Goal: Task Accomplishment & Management: Complete application form

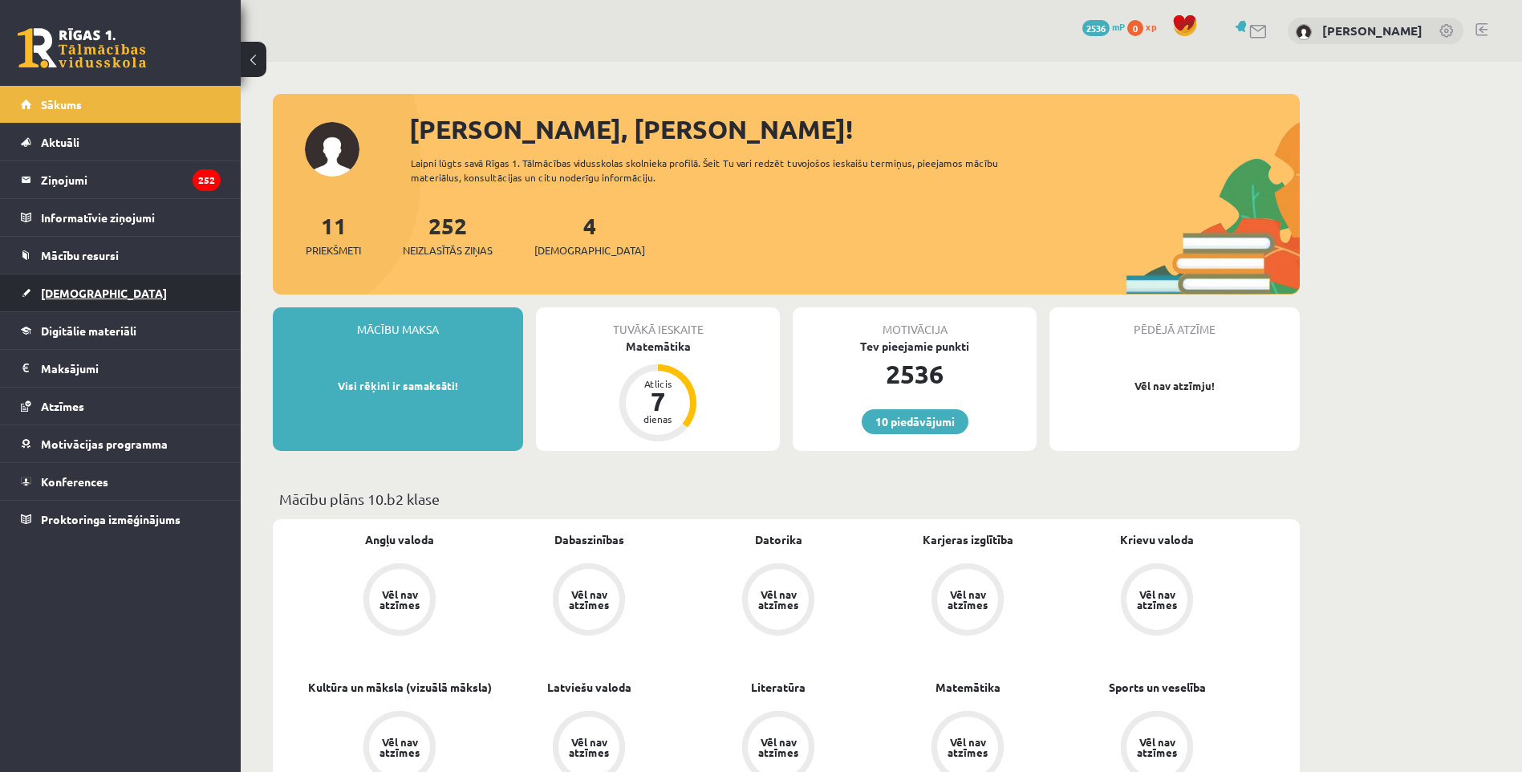
click at [120, 300] on link "[DEMOGRAPHIC_DATA]" at bounding box center [121, 292] width 200 height 37
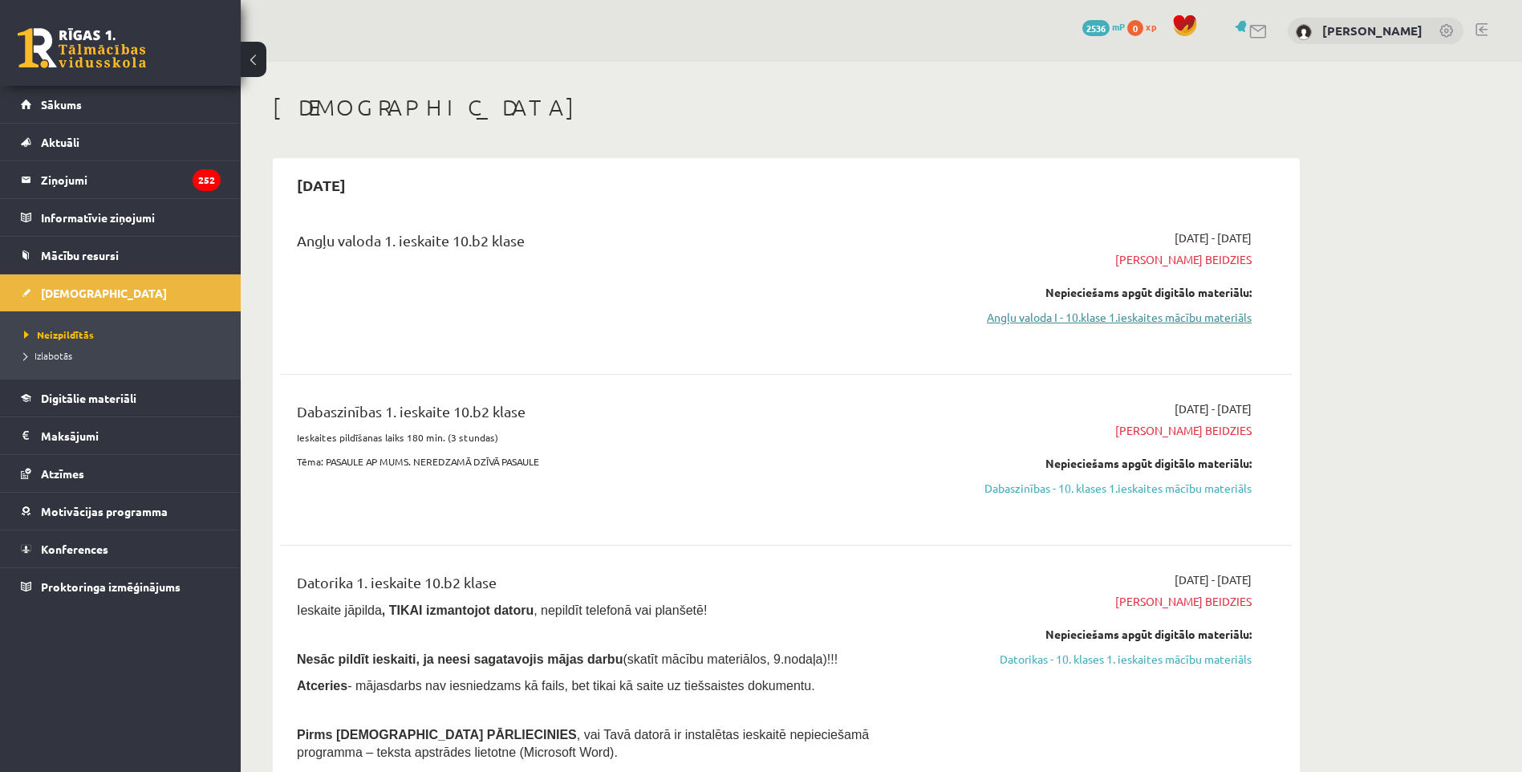
click at [1165, 323] on link "Angļu valoda I - 10.klase 1.ieskaites mācību materiāls" at bounding box center [1100, 317] width 303 height 17
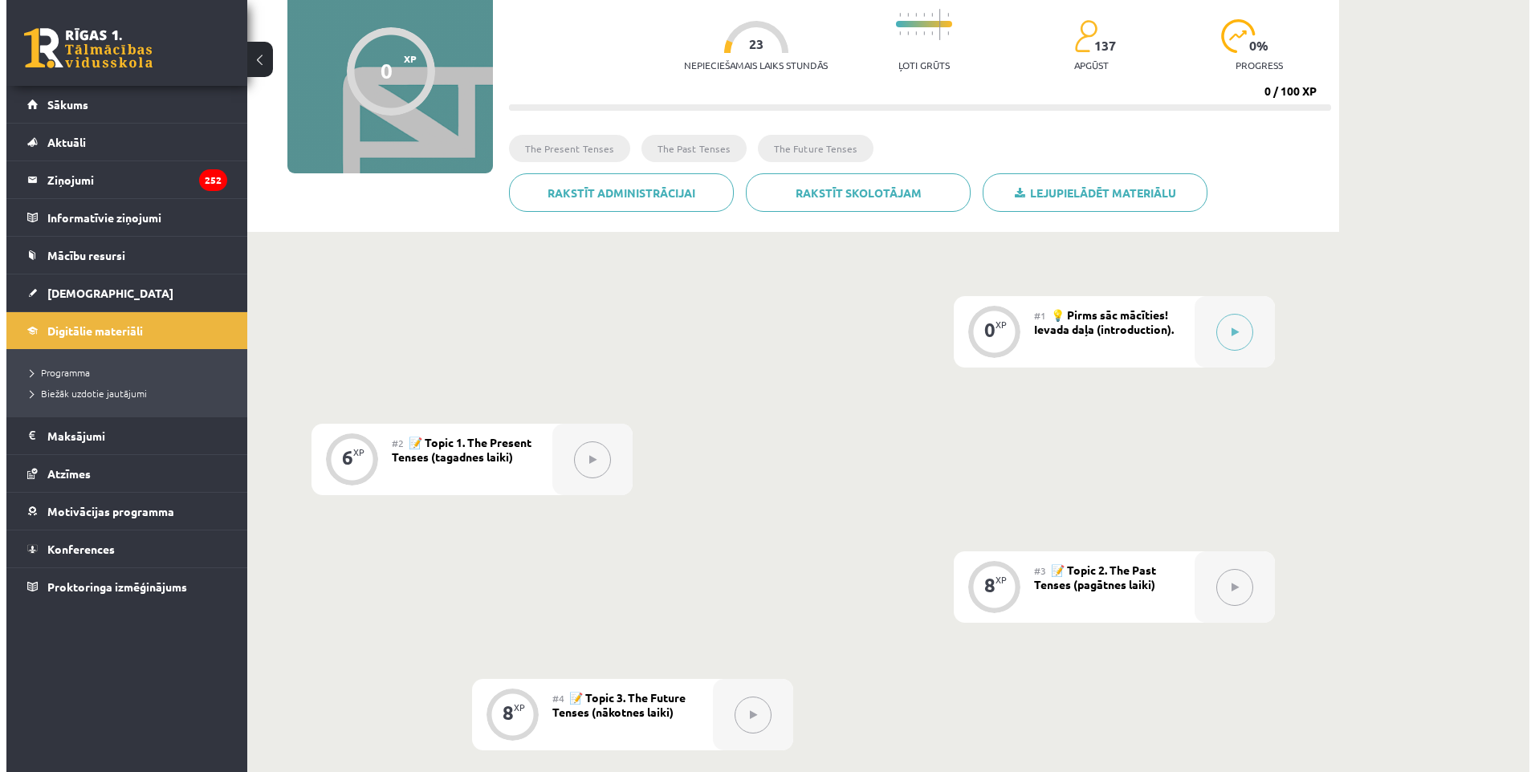
scroll to position [161, 0]
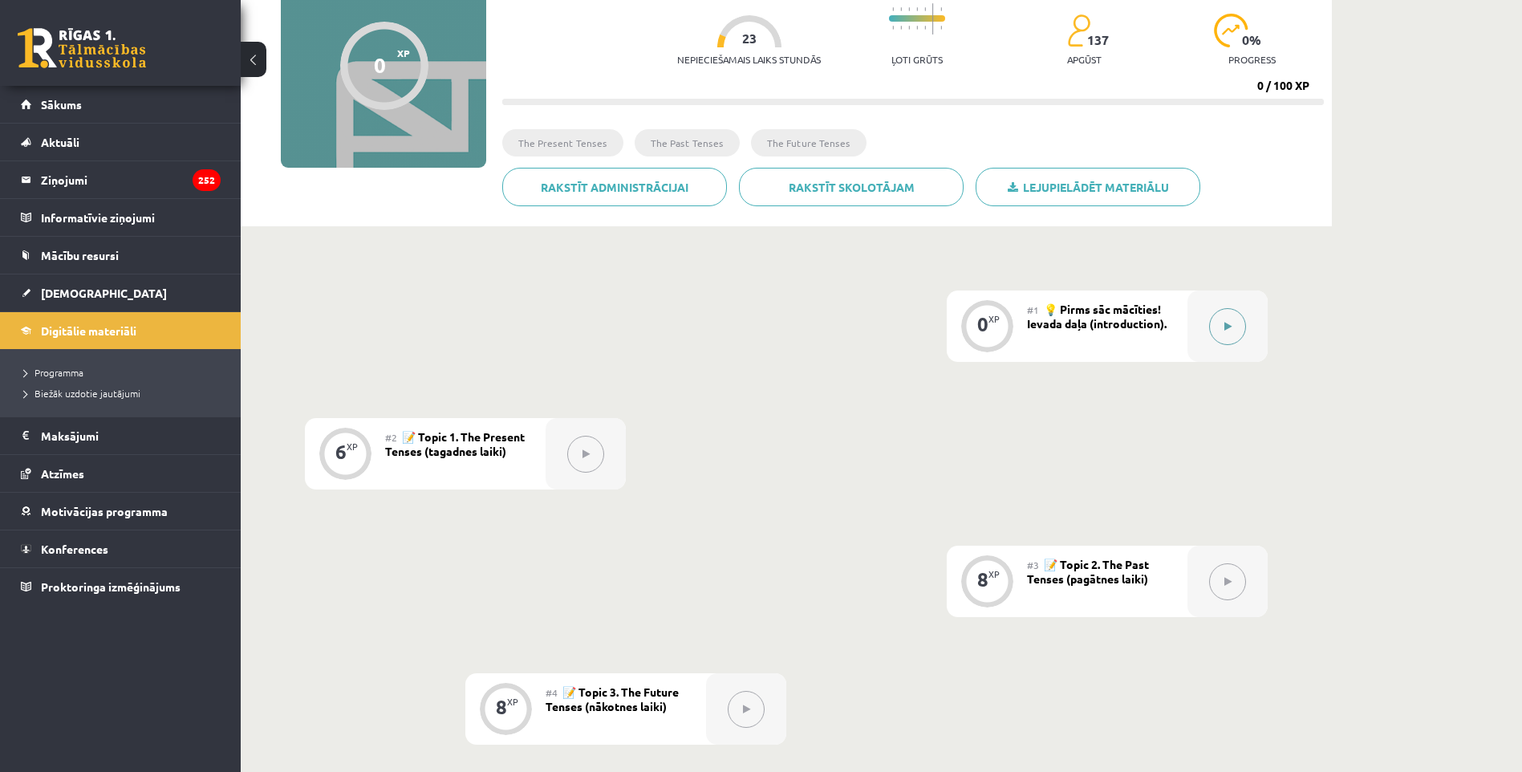
click at [1225, 323] on icon at bounding box center [1228, 327] width 7 height 10
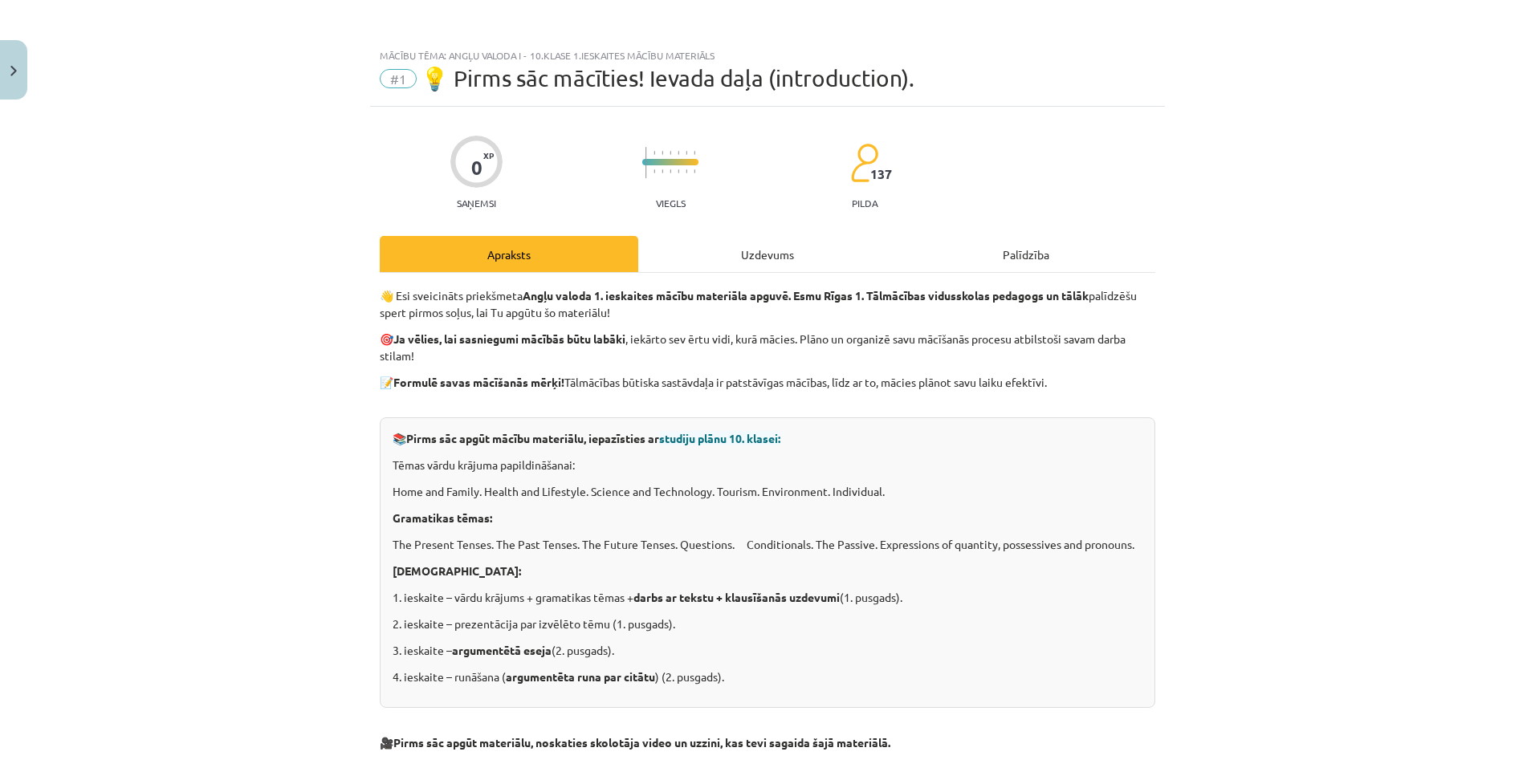
click at [736, 256] on div "Uzdevums" at bounding box center [767, 254] width 258 height 36
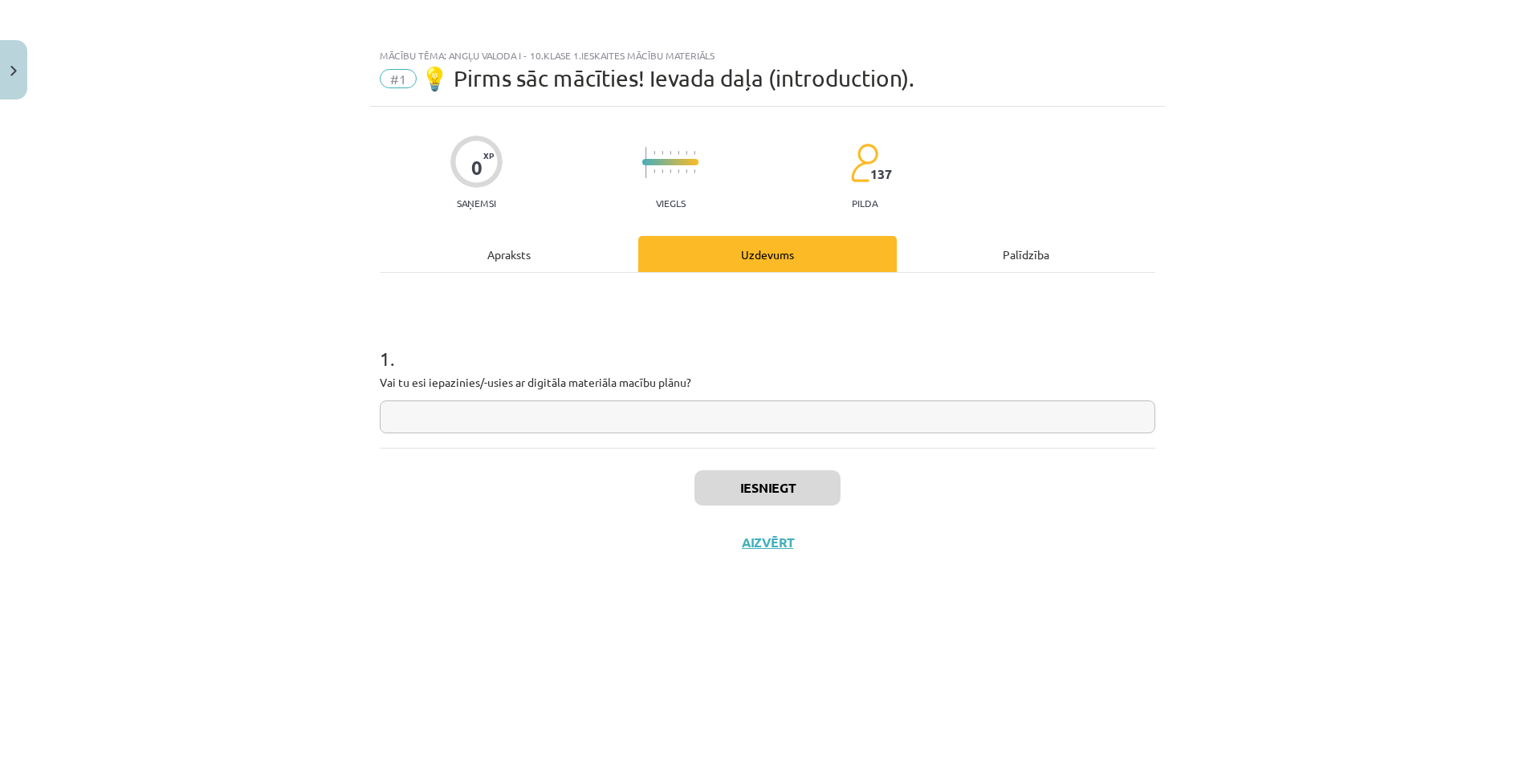
click at [615, 409] on input "text" at bounding box center [767, 416] width 775 height 33
type input "*"
click at [795, 498] on button "Iesniegt" at bounding box center [767, 487] width 146 height 35
click at [828, 561] on button "Nākamā nodarbība" at bounding box center [767, 553] width 157 height 37
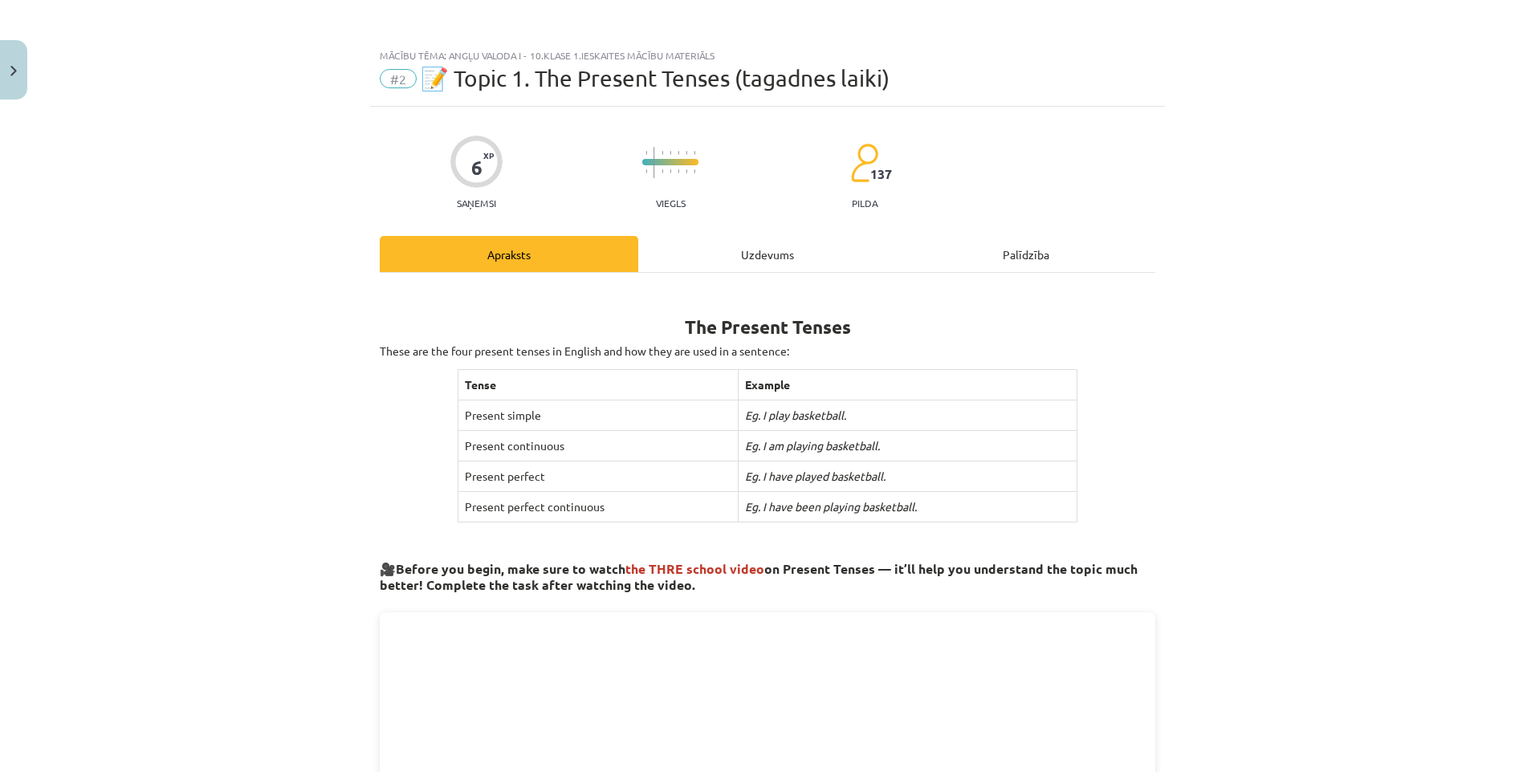
click at [768, 250] on div "Uzdevums" at bounding box center [767, 254] width 258 height 36
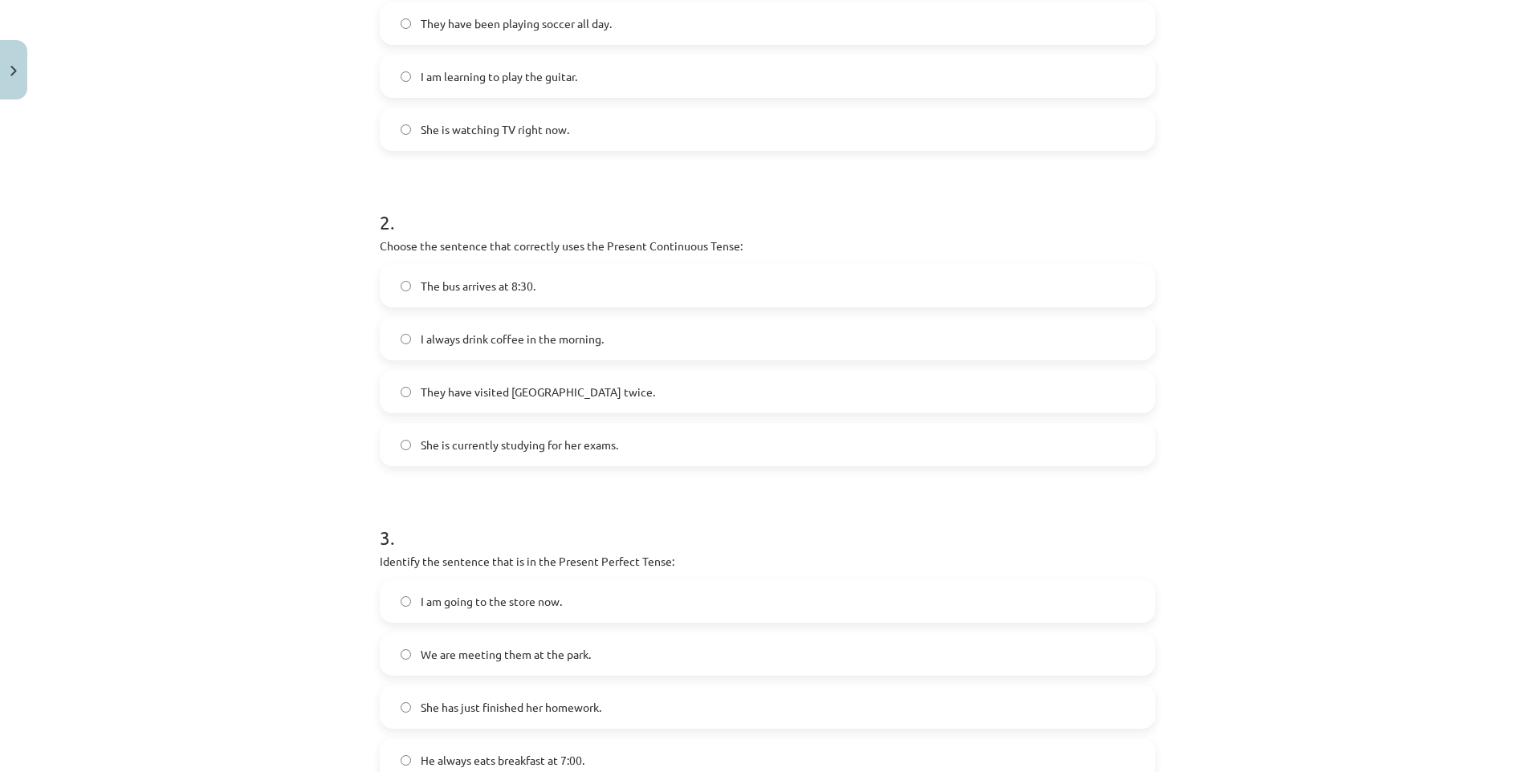
scroll to position [648, 0]
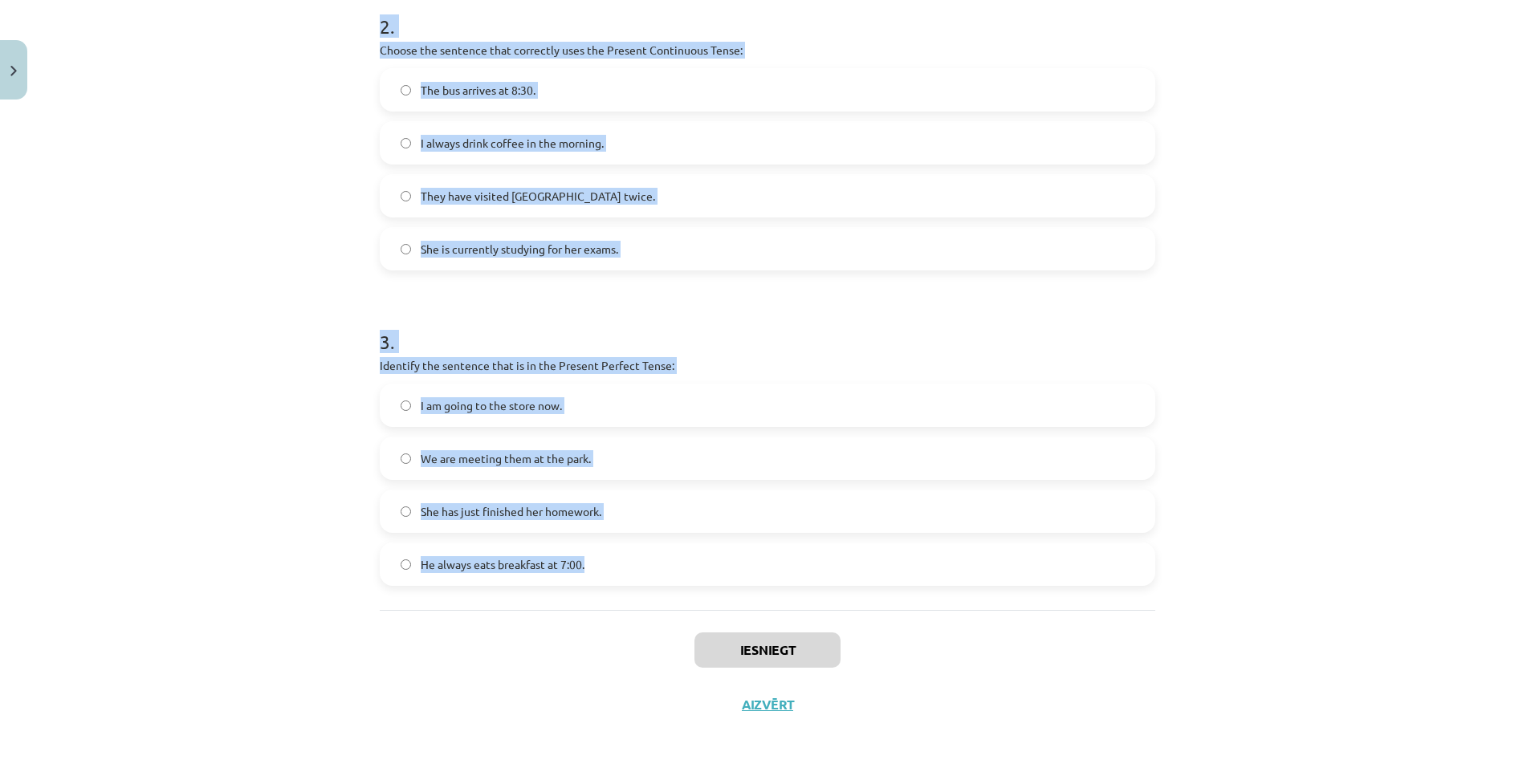
drag, startPoint x: 372, startPoint y: 336, endPoint x: 596, endPoint y: 593, distance: 340.2
click at [596, 593] on div "6 XP Saņemsi Viegls 137 pilda Apraksts Uzdevums Palīdzība 1 . Which sentence is…" at bounding box center [767, 95] width 795 height 1273
drag, startPoint x: 596, startPoint y: 593, endPoint x: 555, endPoint y: 562, distance: 50.9
copy form "Which sentence is in the Simple Present Tense? He usually walks to school. They…"
click at [289, 330] on div "Mācību tēma: Angļu valoda i - 10.klase 1.ieskaites mācību materiāls #2 📝 Topic …" at bounding box center [767, 386] width 1535 height 772
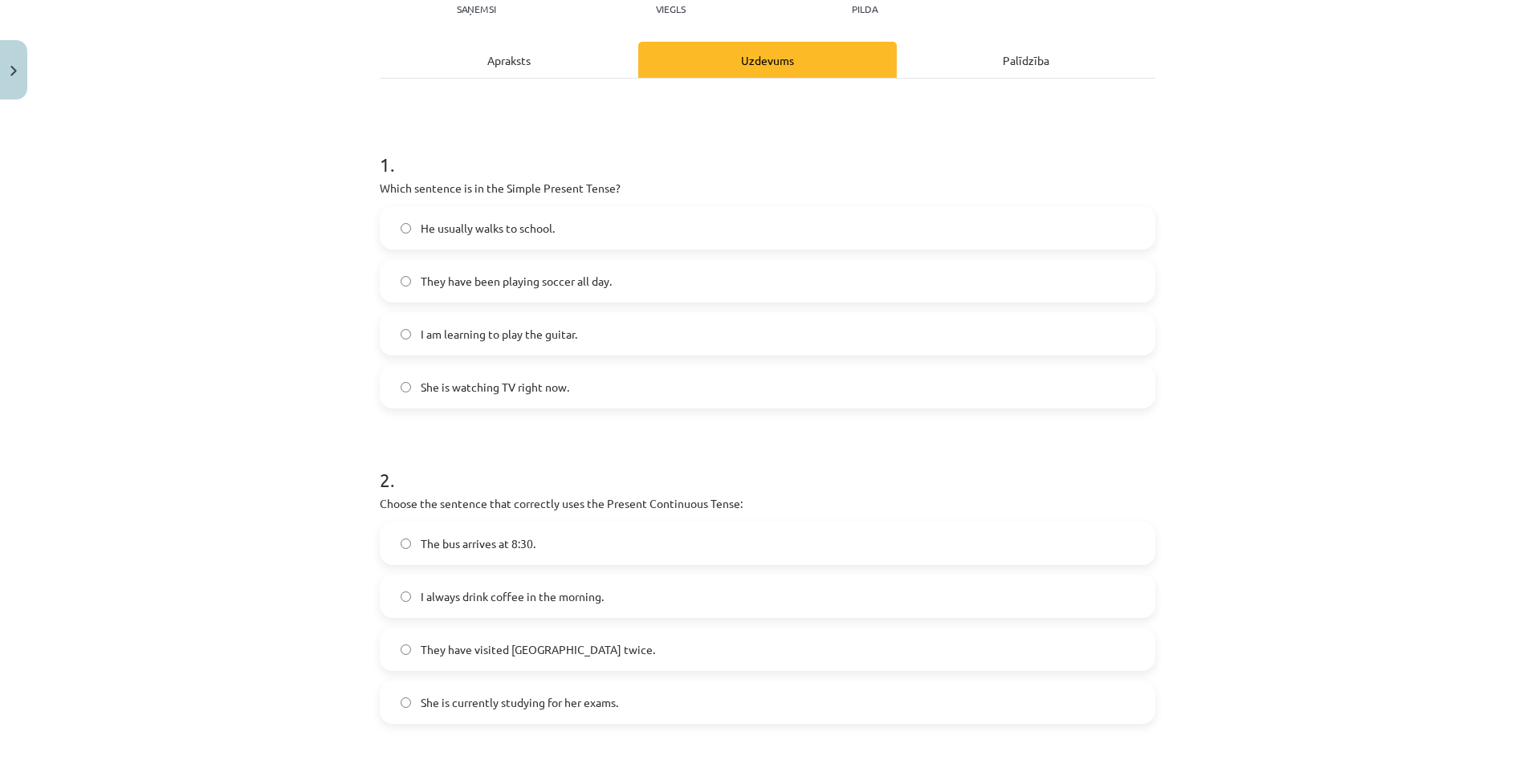
scroll to position [166, 0]
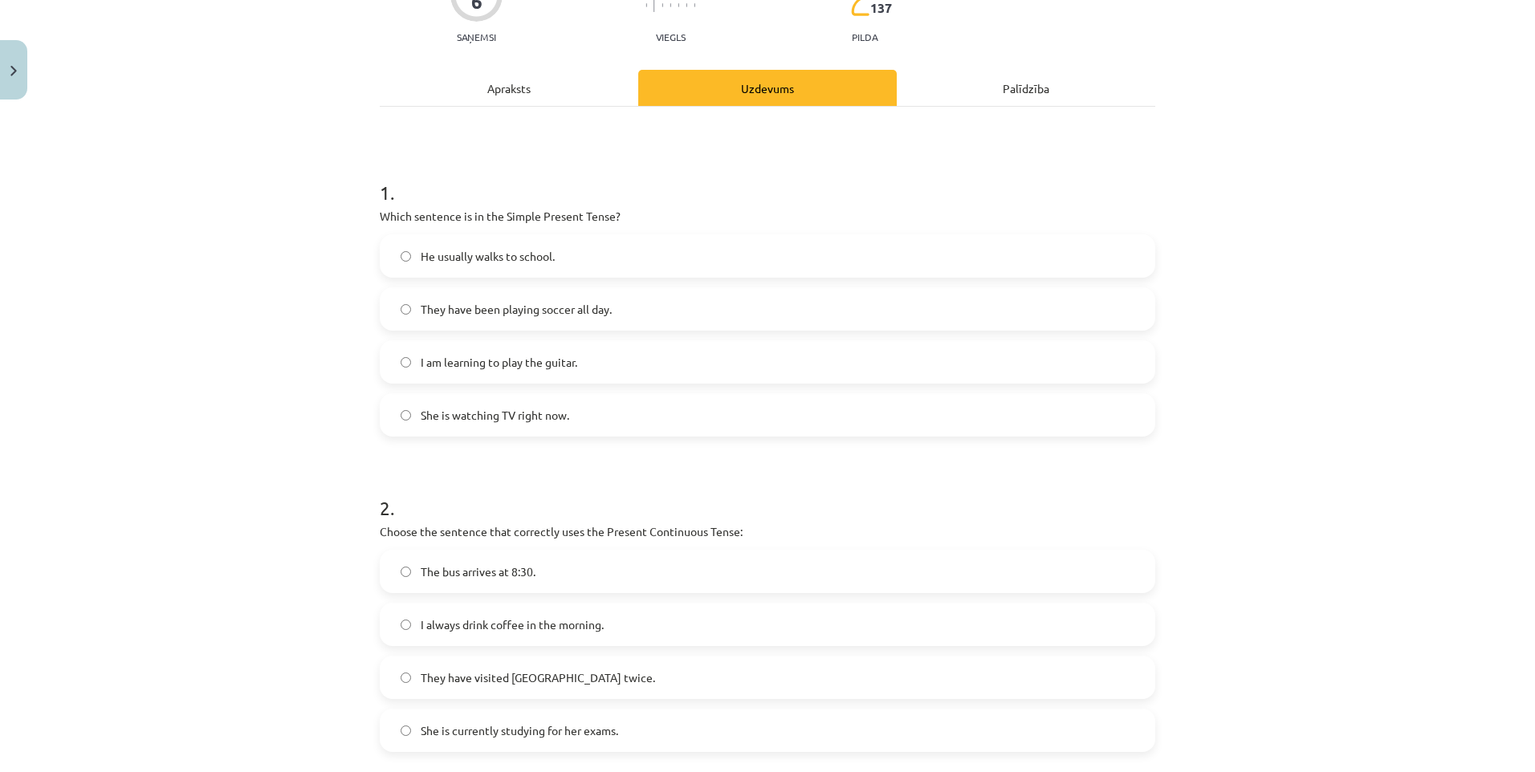
click at [536, 258] on span "He usually walks to school." at bounding box center [488, 256] width 134 height 17
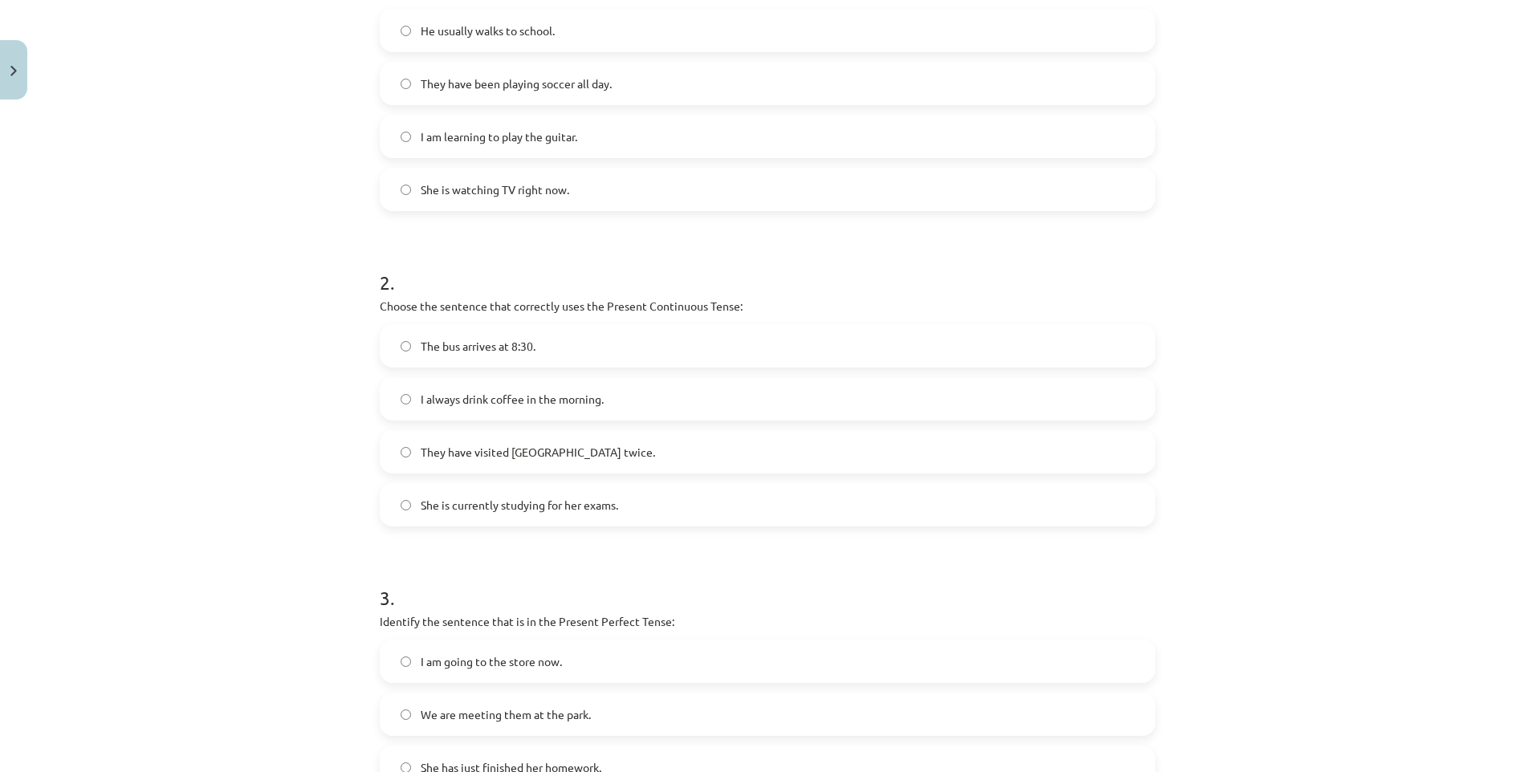
scroll to position [407, 0]
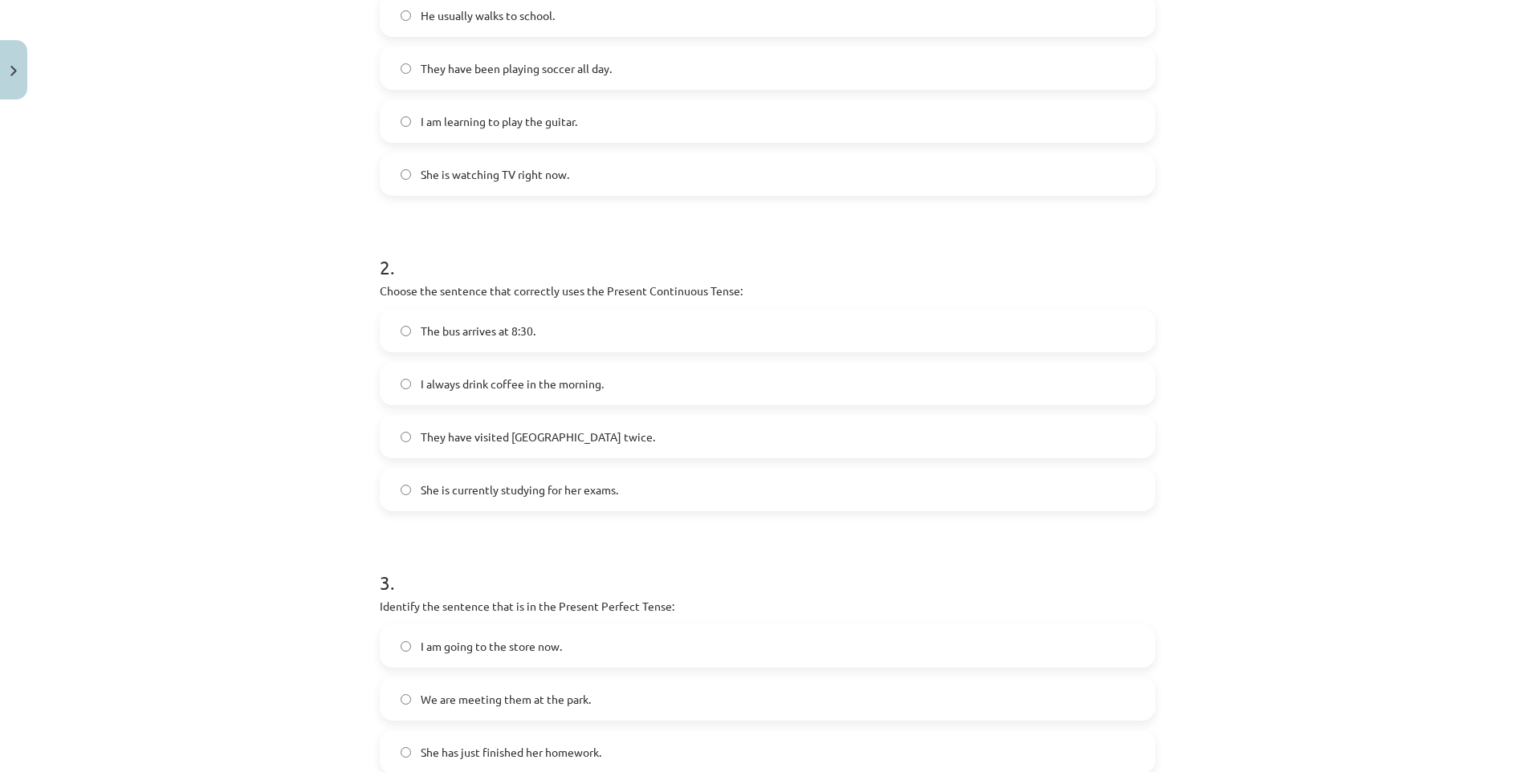
click at [637, 481] on label "She is currently studying for her exams." at bounding box center [767, 490] width 772 height 40
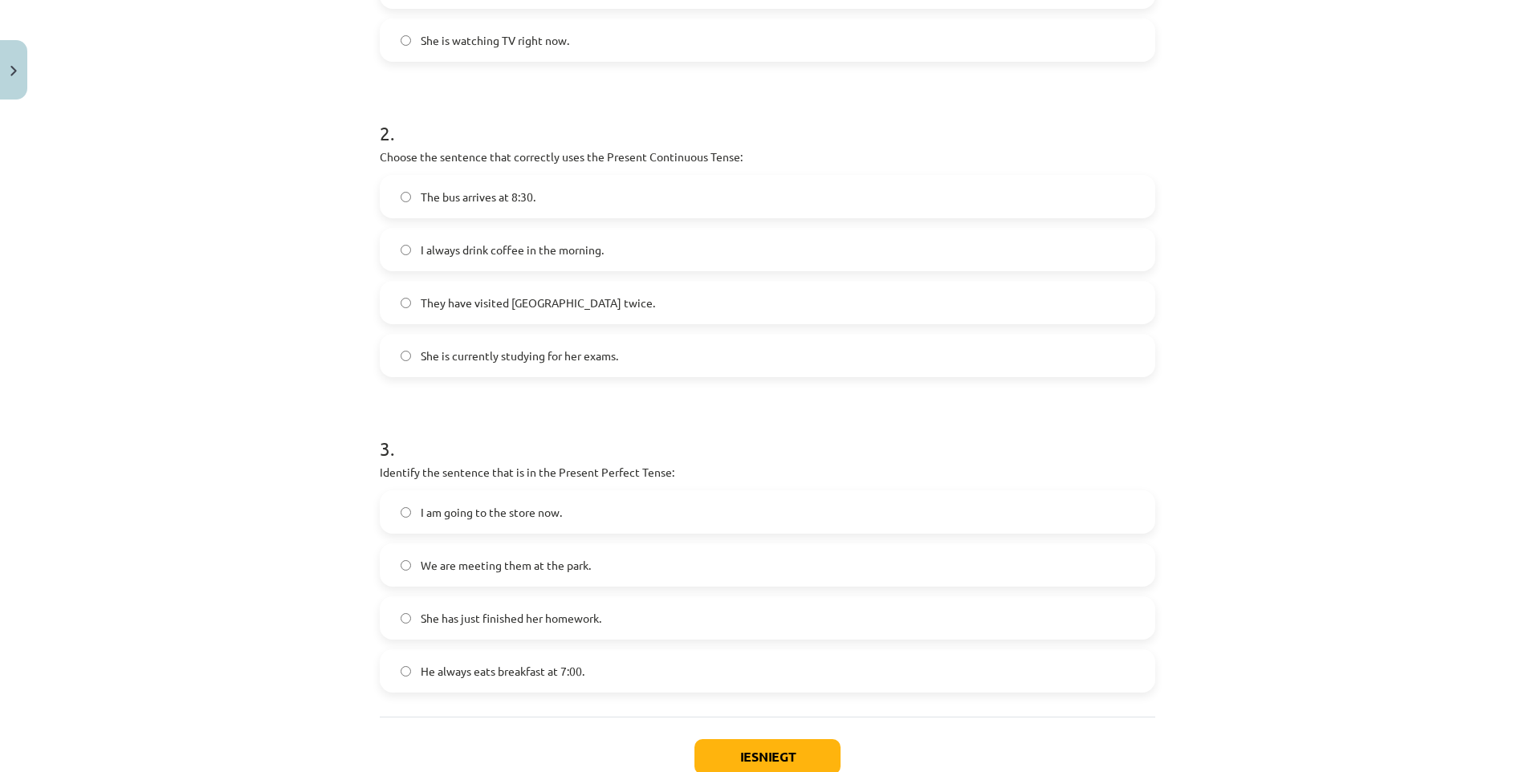
scroll to position [648, 0]
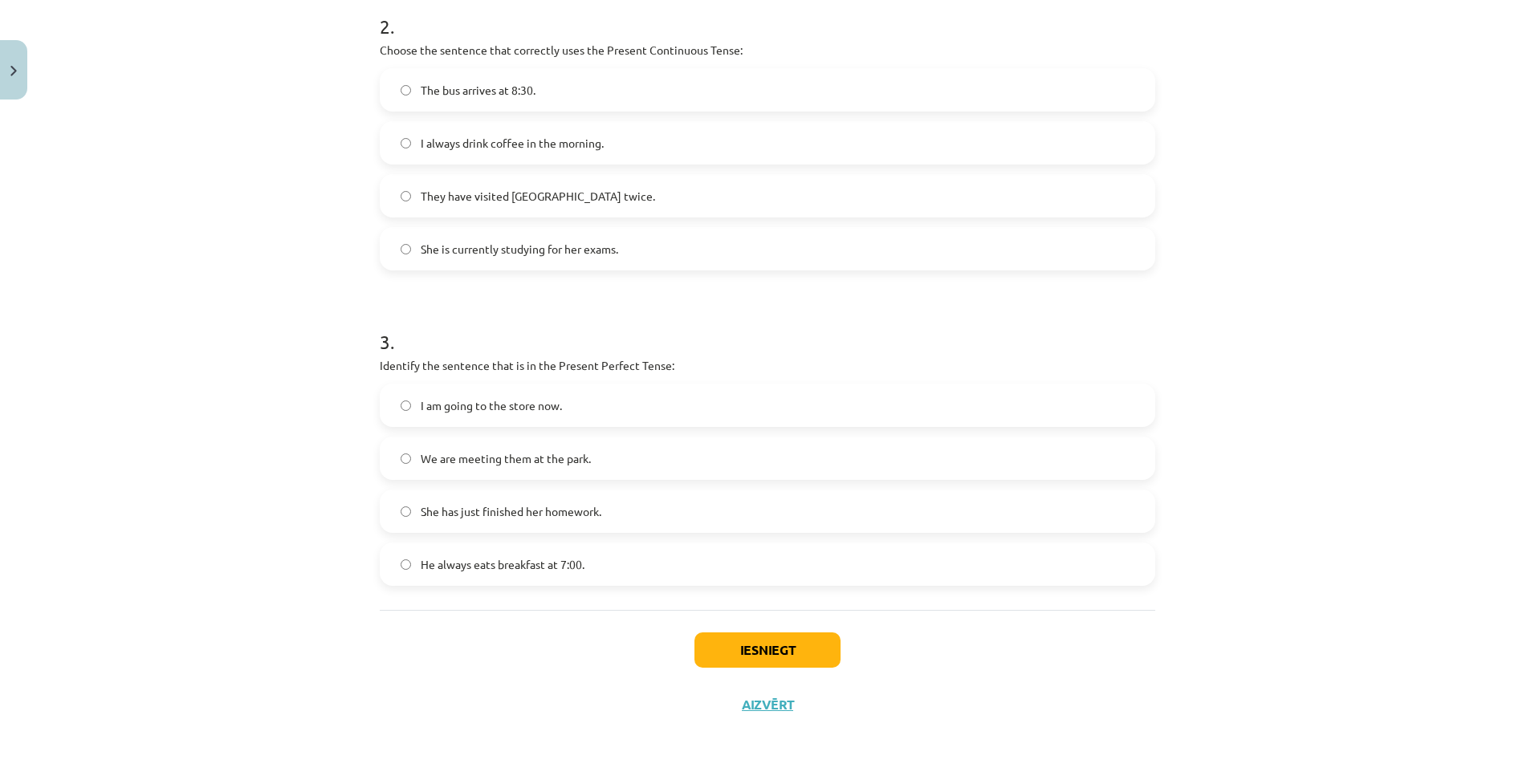
click at [598, 506] on label "She has just finished her homework." at bounding box center [767, 511] width 772 height 40
click at [783, 647] on button "Iesniegt" at bounding box center [767, 649] width 146 height 35
click at [783, 658] on button "Iesniegt" at bounding box center [767, 649] width 146 height 35
click at [755, 656] on button "Iesniegt" at bounding box center [767, 649] width 146 height 35
click at [778, 649] on button "Iesniegt" at bounding box center [767, 649] width 146 height 35
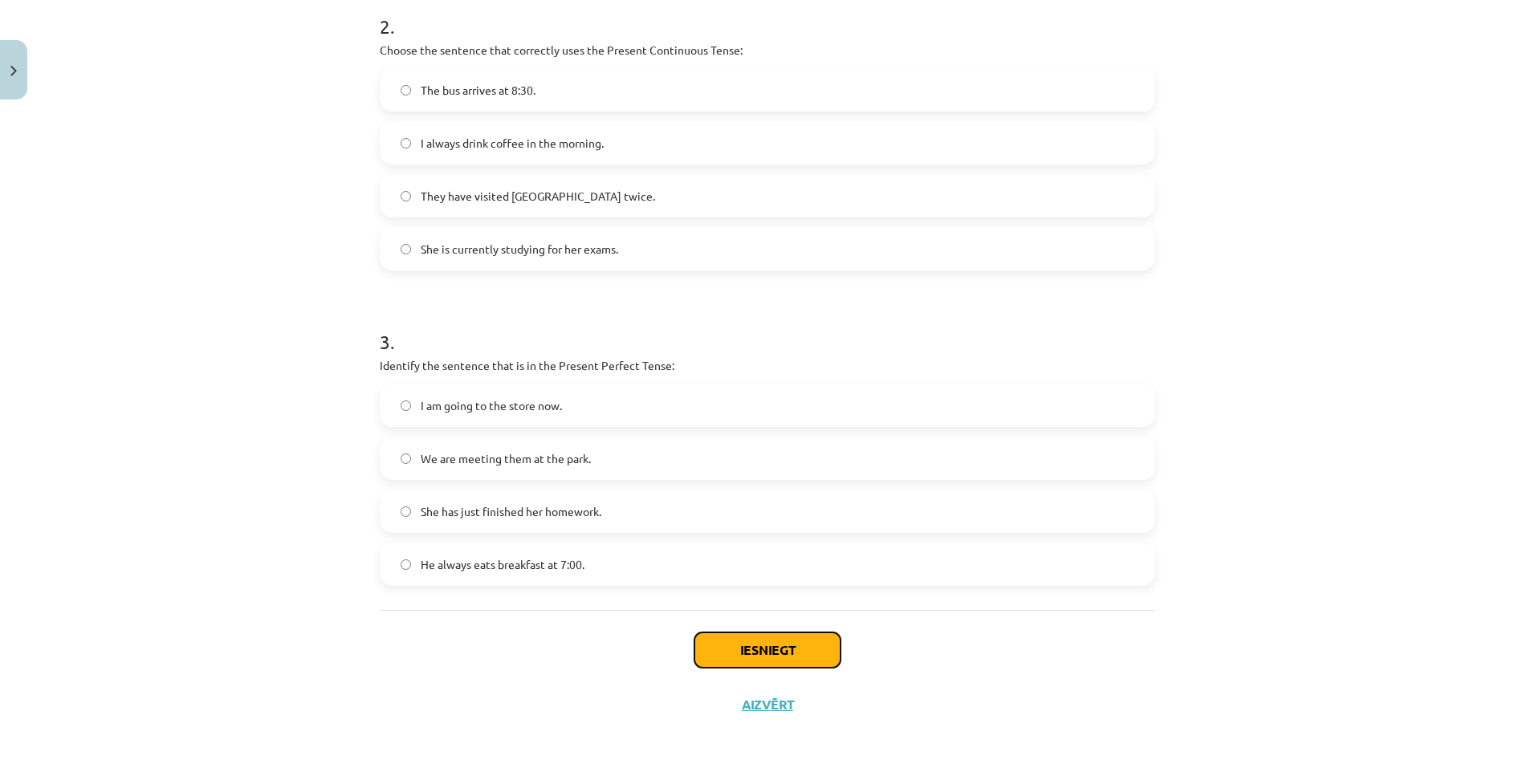
click at [778, 649] on button "Iesniegt" at bounding box center [767, 649] width 146 height 35
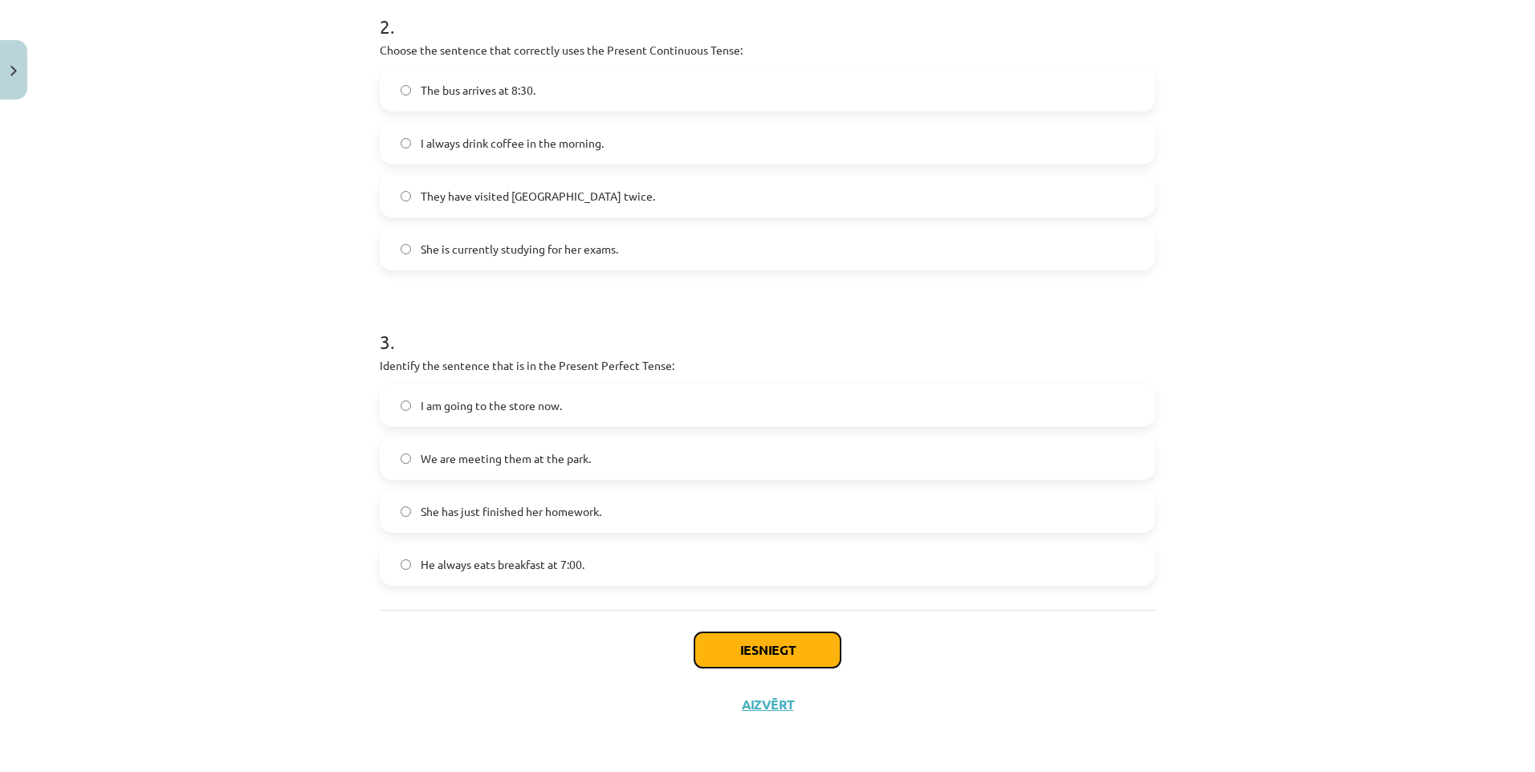
click at [778, 649] on button "Iesniegt" at bounding box center [767, 649] width 146 height 35
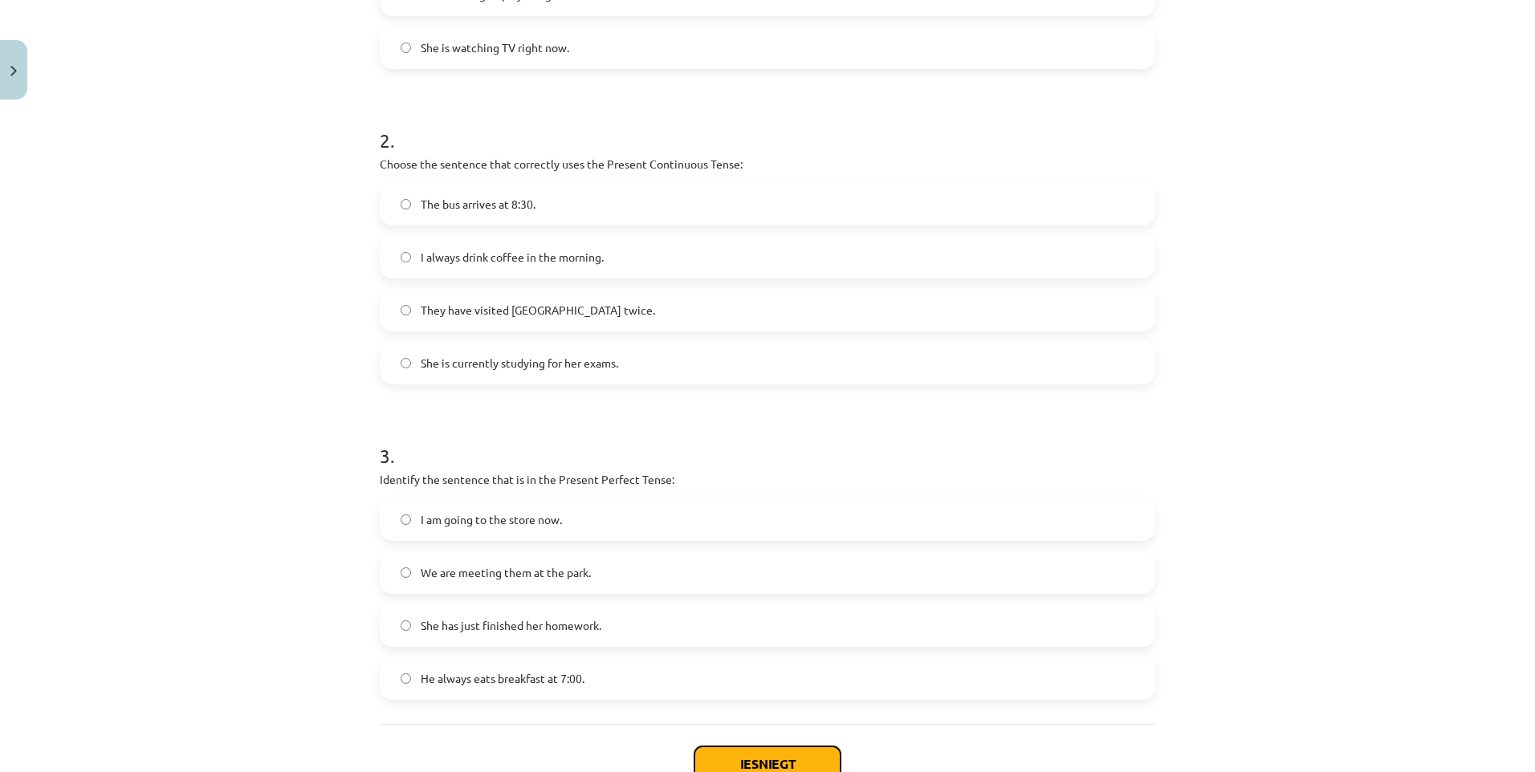
scroll to position [562, 0]
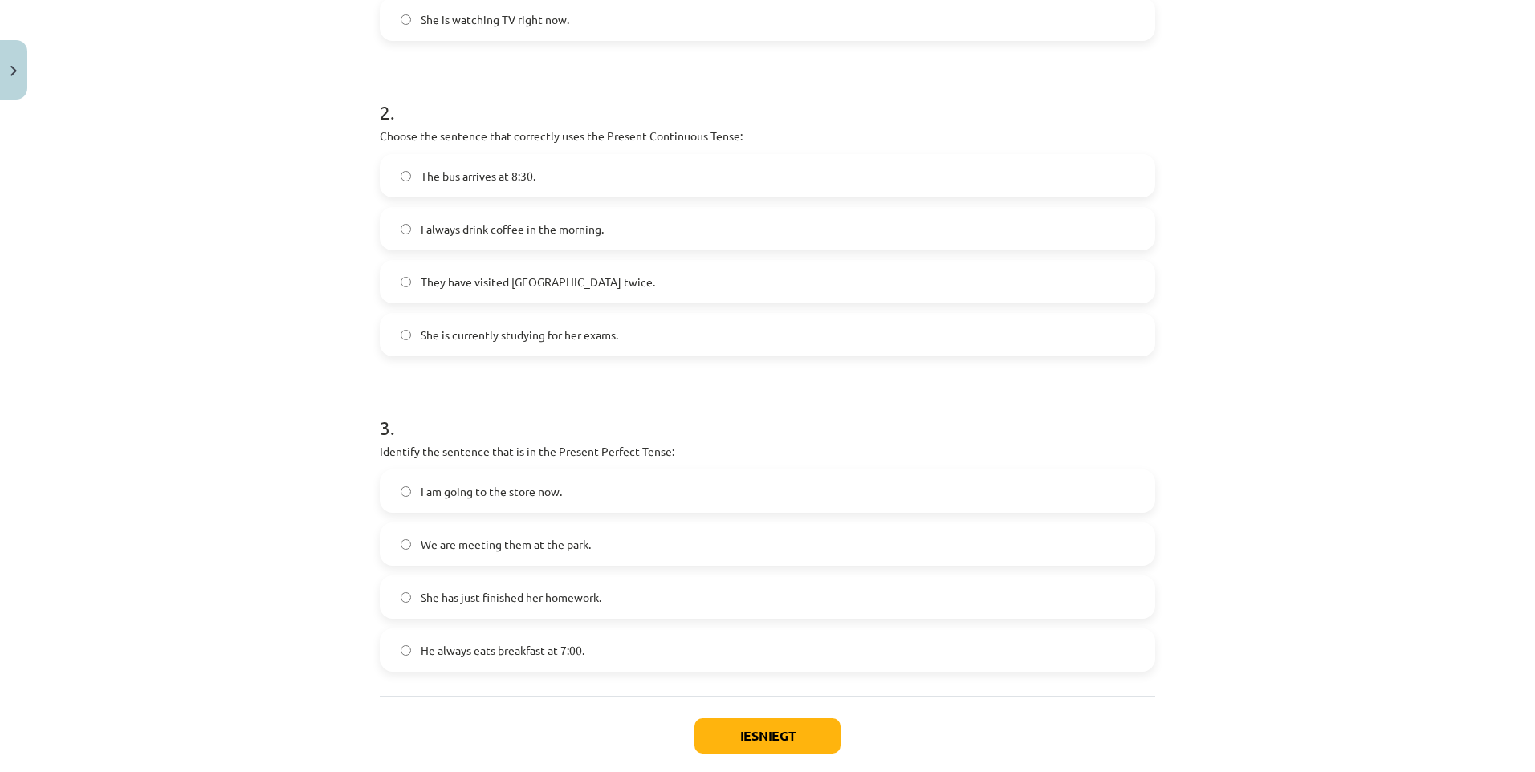
click at [621, 597] on label "She has just finished her homework." at bounding box center [767, 597] width 772 height 40
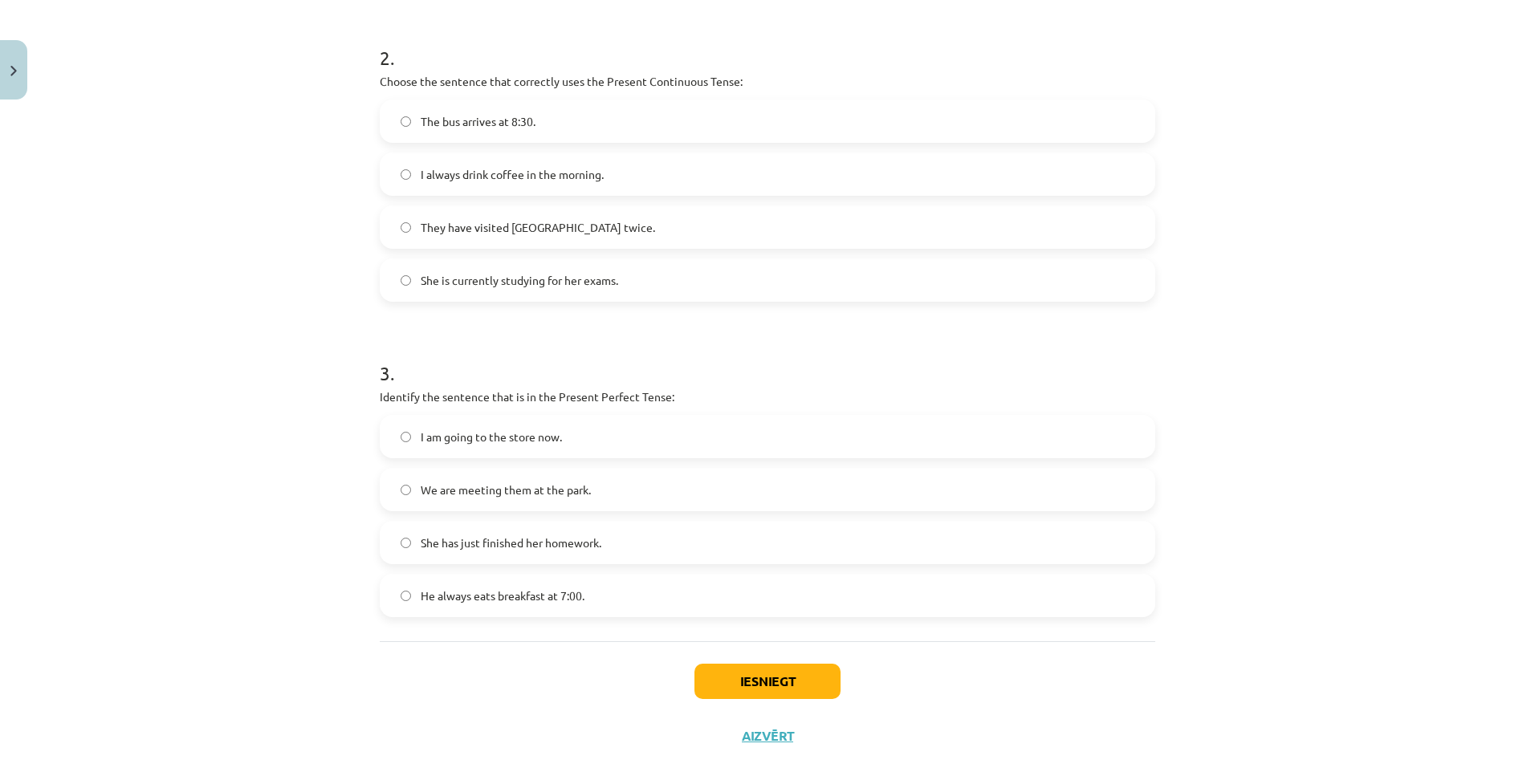
scroll to position [642, 0]
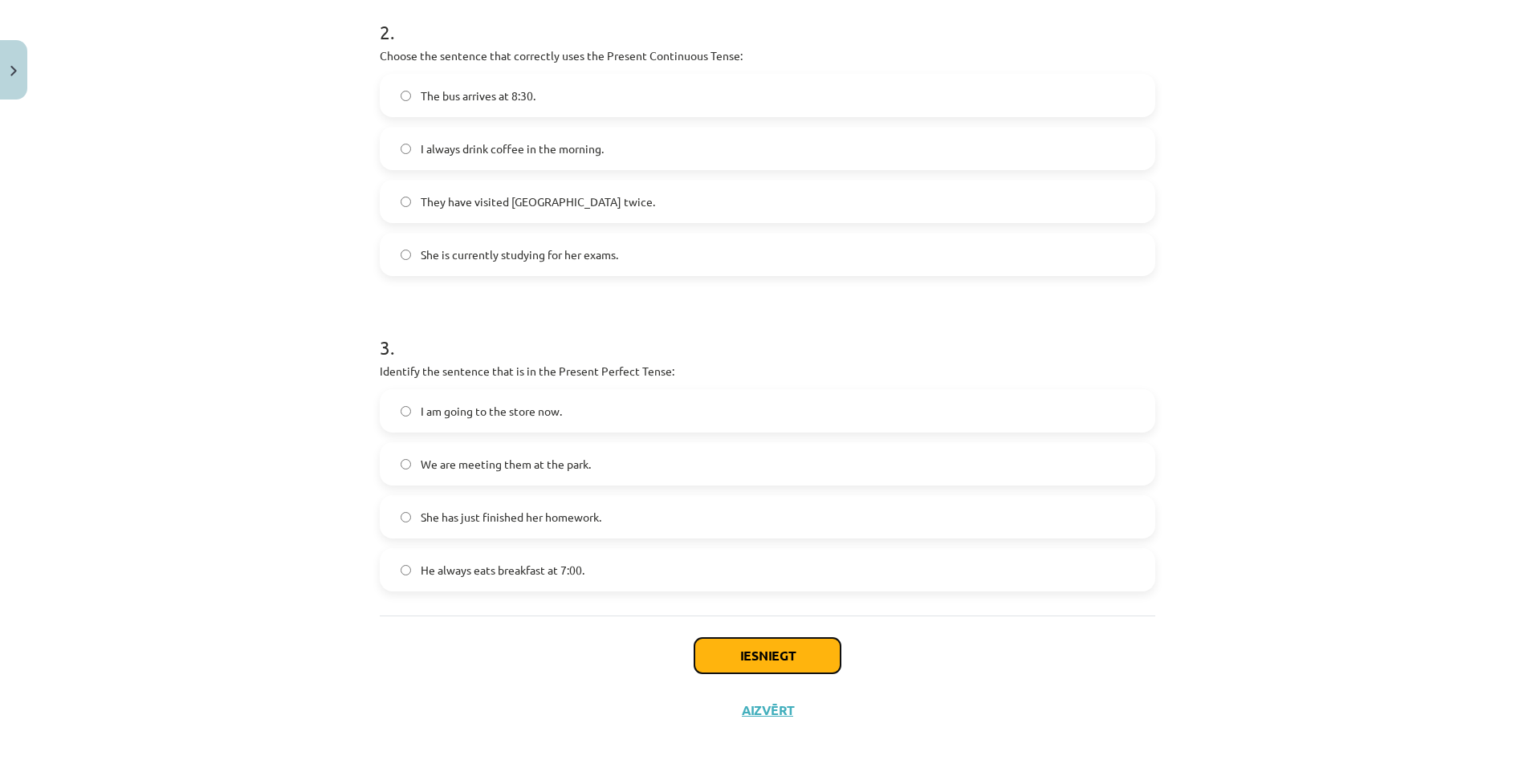
click at [787, 648] on button "Iesniegt" at bounding box center [767, 655] width 146 height 35
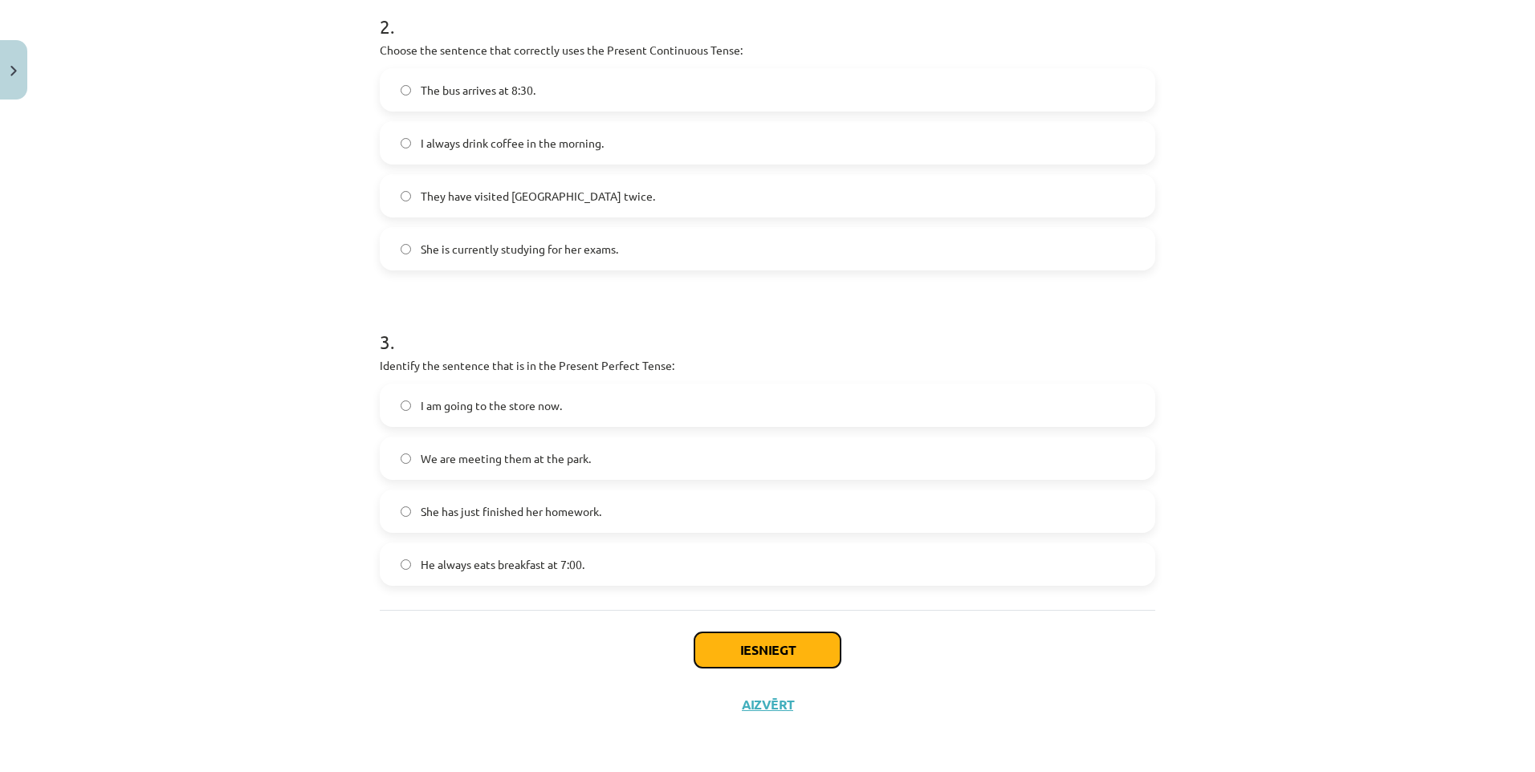
click at [751, 632] on button "Iesniegt" at bounding box center [767, 649] width 146 height 35
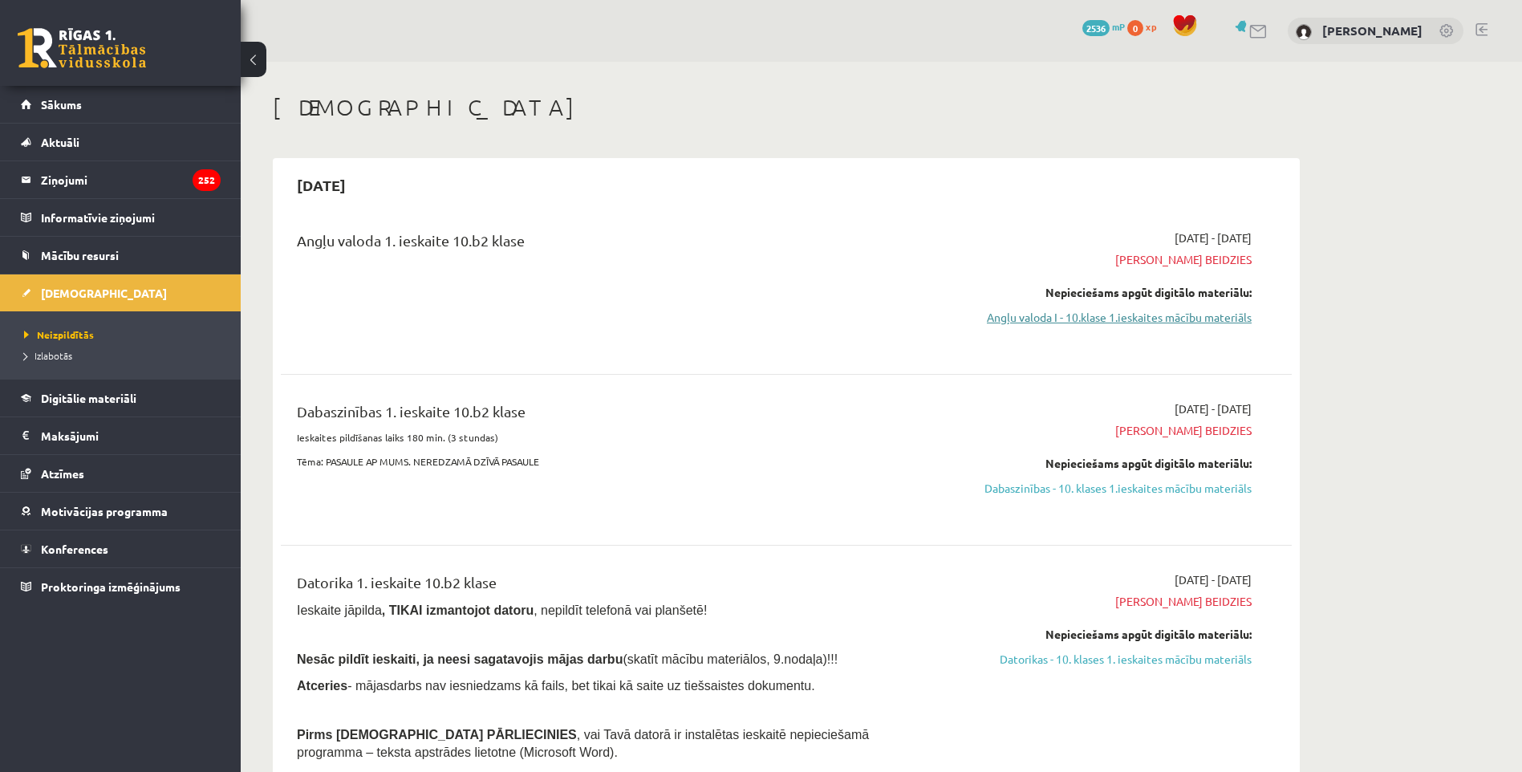
click at [1158, 324] on link "Angļu valoda I - 10.klase 1.ieskaites mācību materiāls" at bounding box center [1100, 317] width 303 height 17
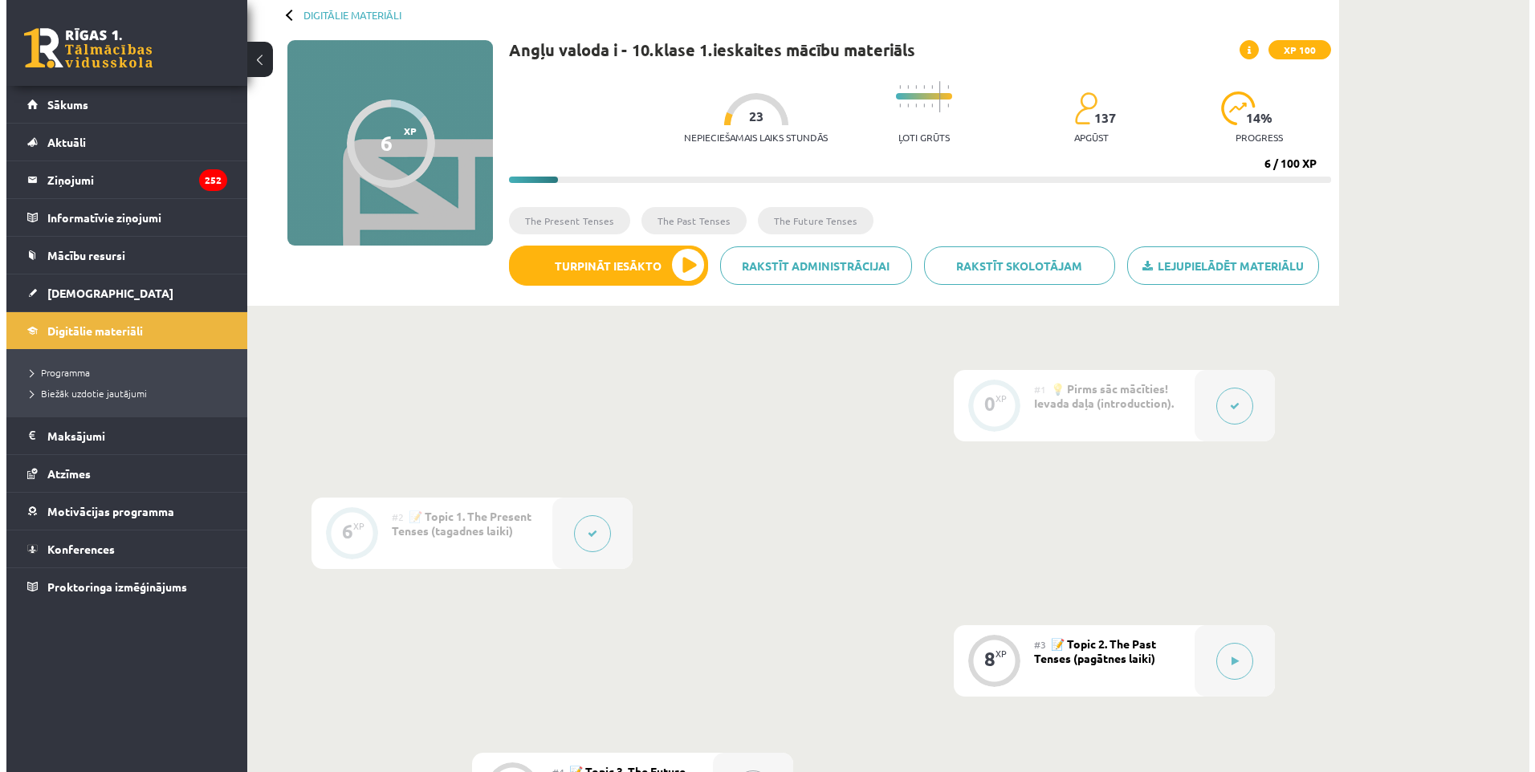
scroll to position [241, 0]
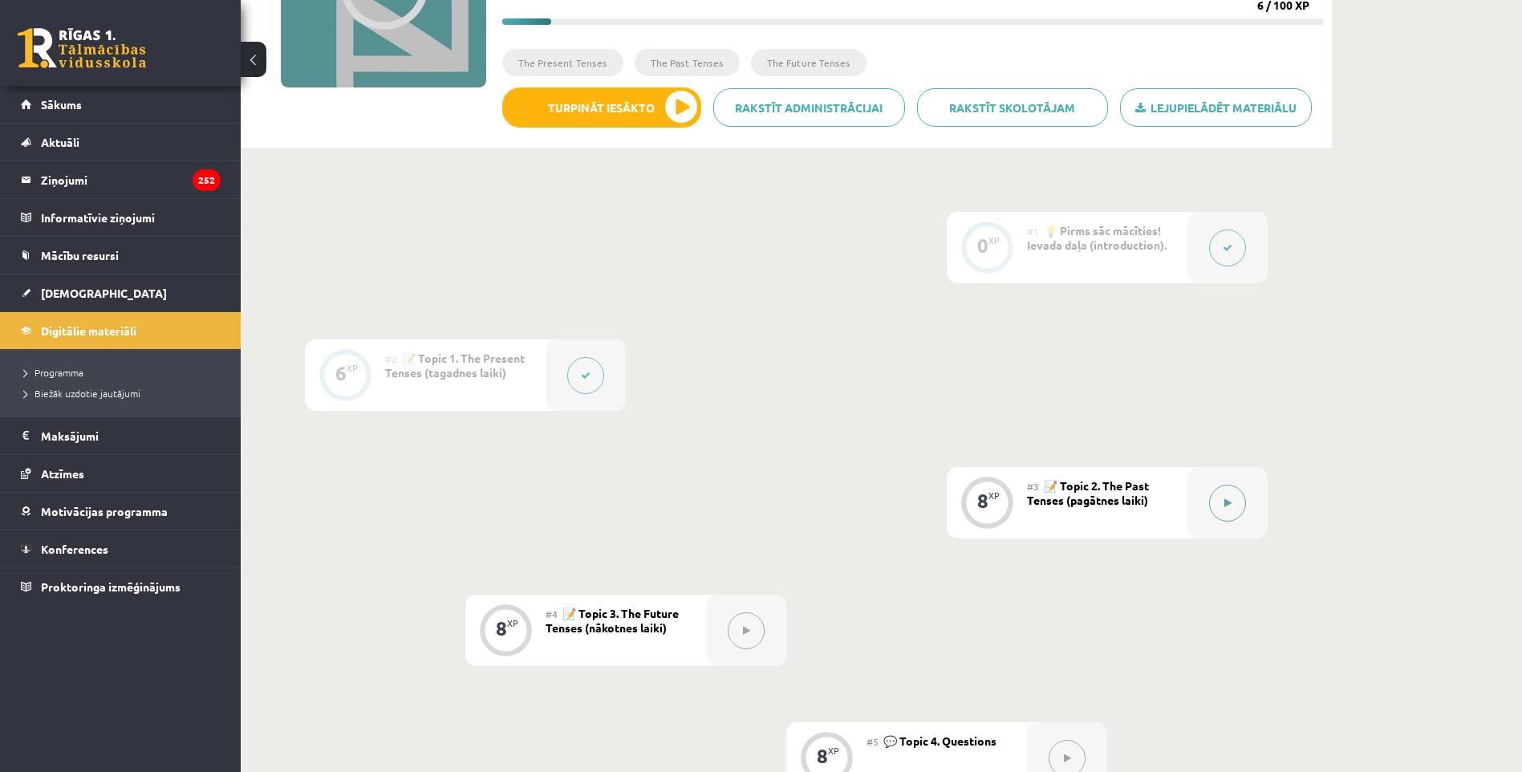
click at [1232, 509] on button at bounding box center [1227, 503] width 37 height 37
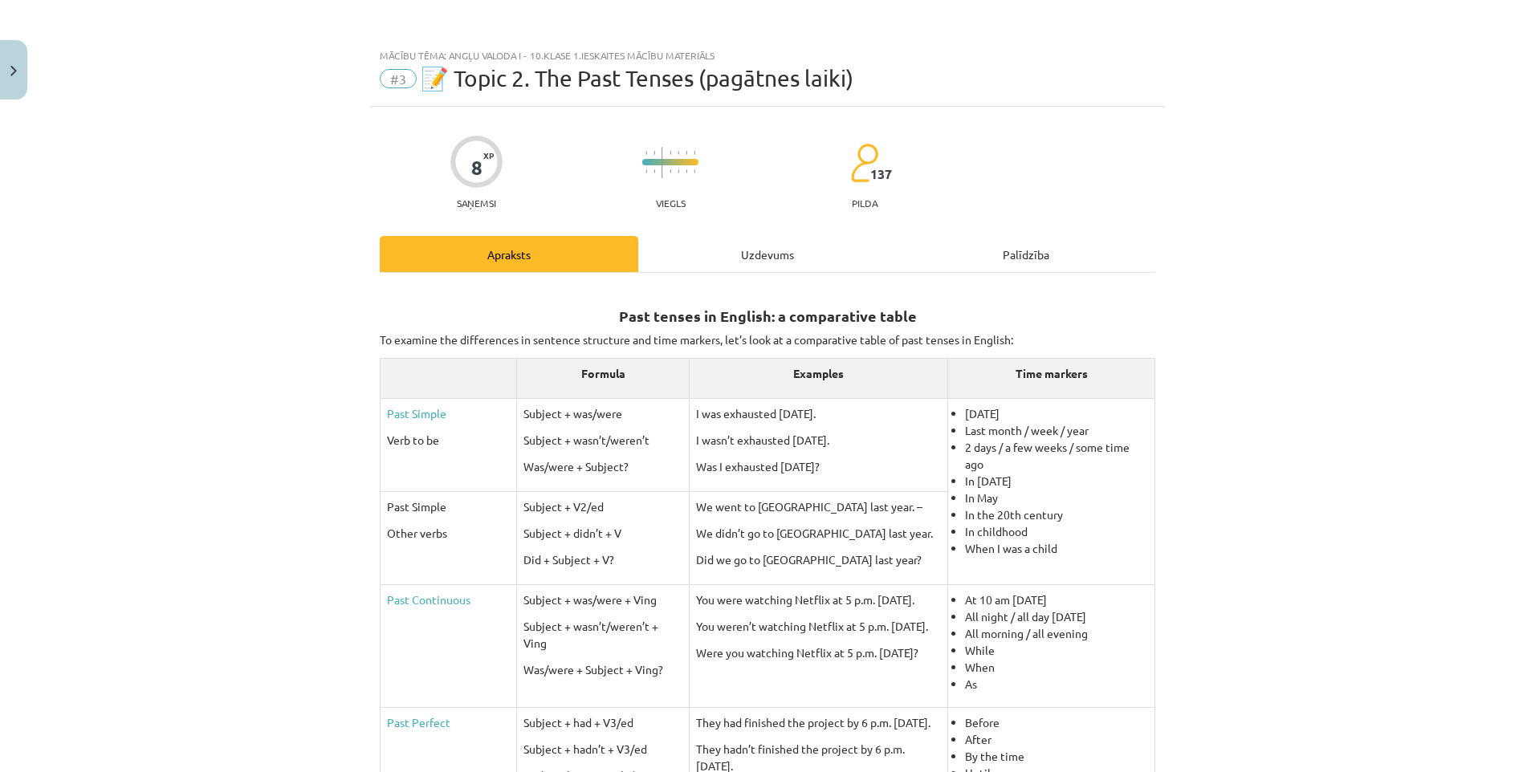
click at [742, 243] on div "Uzdevums" at bounding box center [767, 254] width 258 height 36
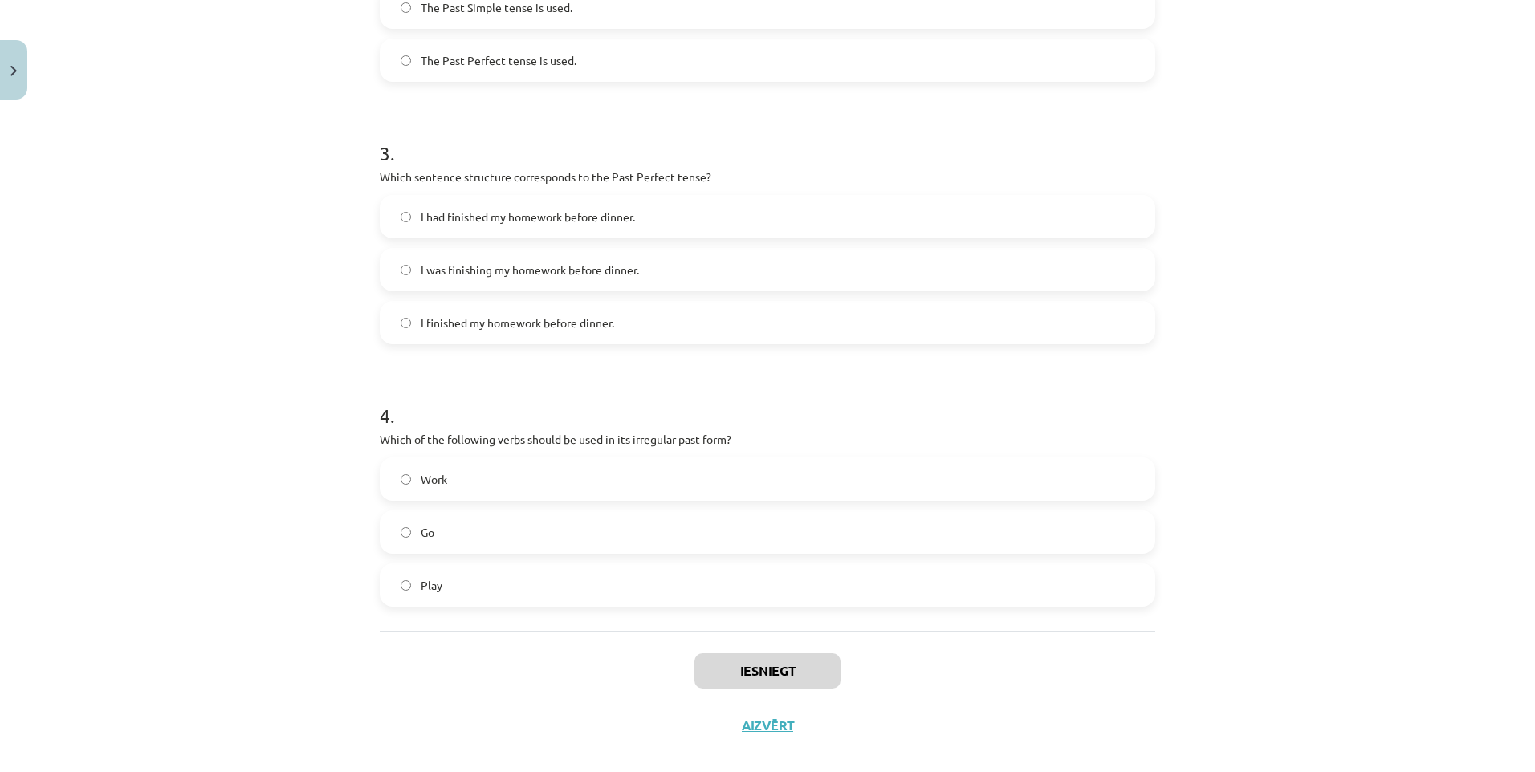
scroll to position [751, 0]
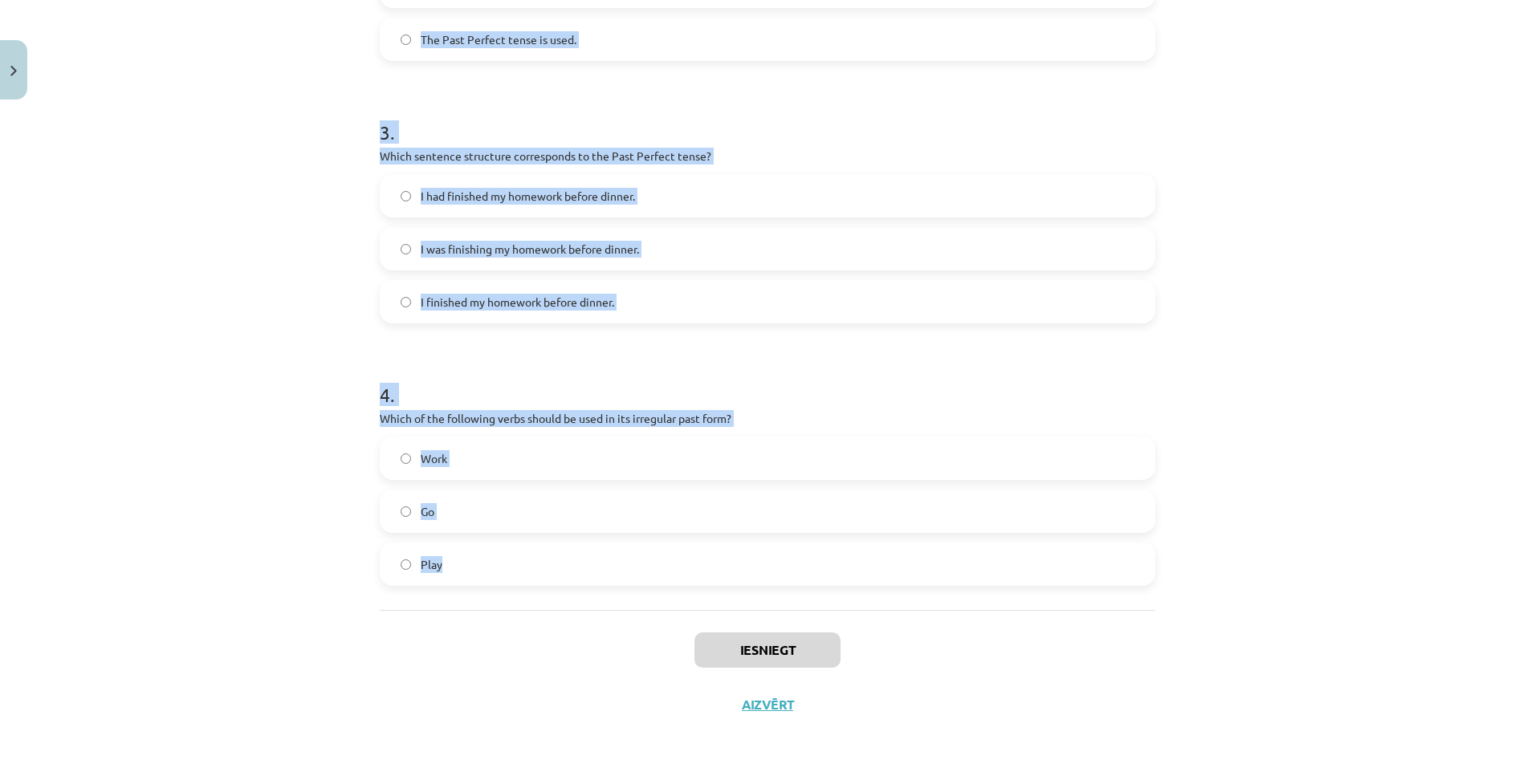
drag, startPoint x: 366, startPoint y: 261, endPoint x: 445, endPoint y: 561, distance: 310.5
click at [445, 561] on div "8 XP Saņemsi Viegls 137 pilda Apraksts Uzdevums Palīdzība 1 . Which of the foll…" at bounding box center [767, 44] width 795 height 1376
drag, startPoint x: 445, startPoint y: 561, endPoint x: 431, endPoint y: 417, distance: 144.4
copy form "Which of the following sentences is correct in the Past Simple tense? He went t…"
click at [262, 207] on div "Mācību tēma: Angļu valoda i - 10.klase 1.ieskaites mācību materiāls #3 📝 Topic …" at bounding box center [767, 386] width 1535 height 772
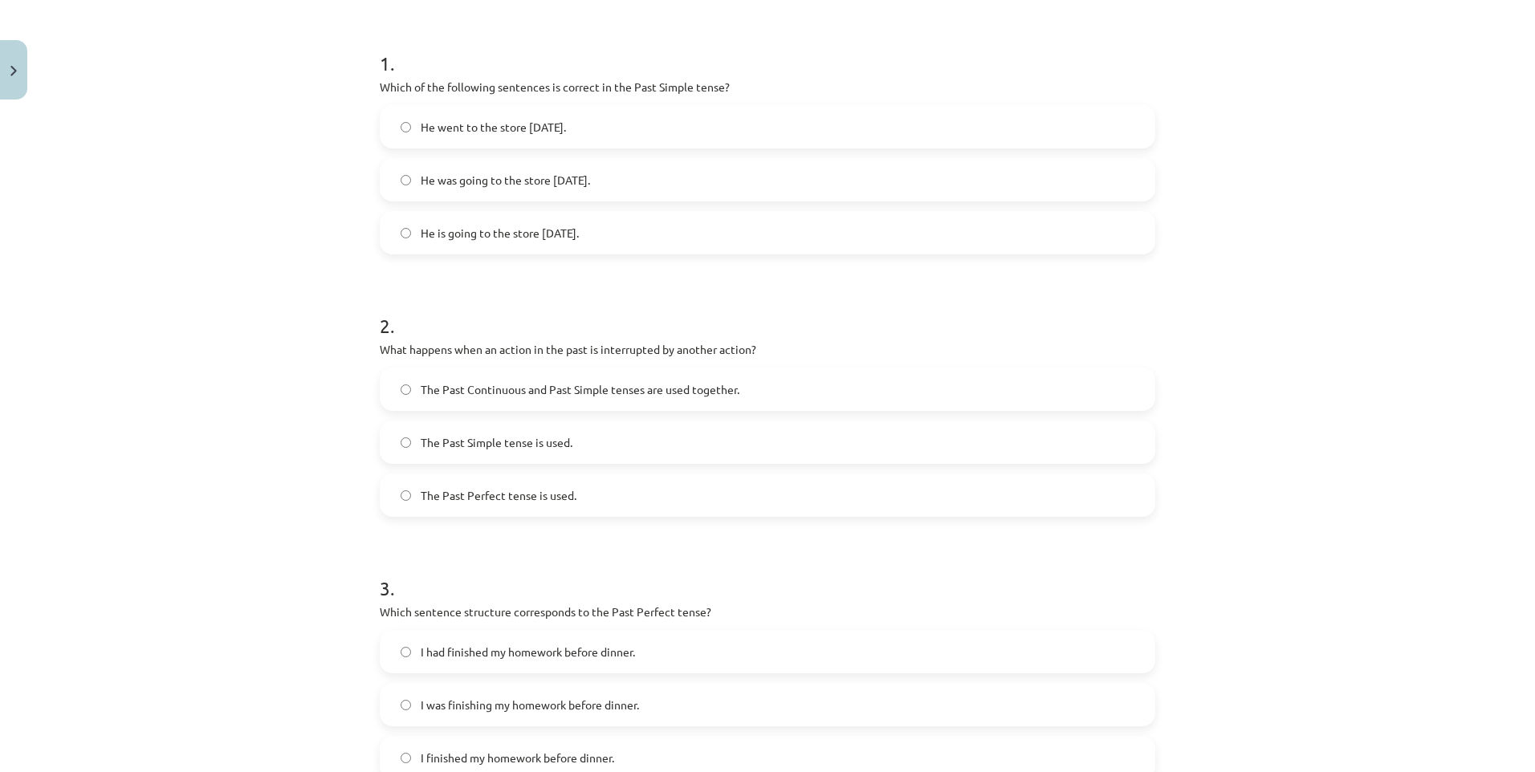
scroll to position [109, 0]
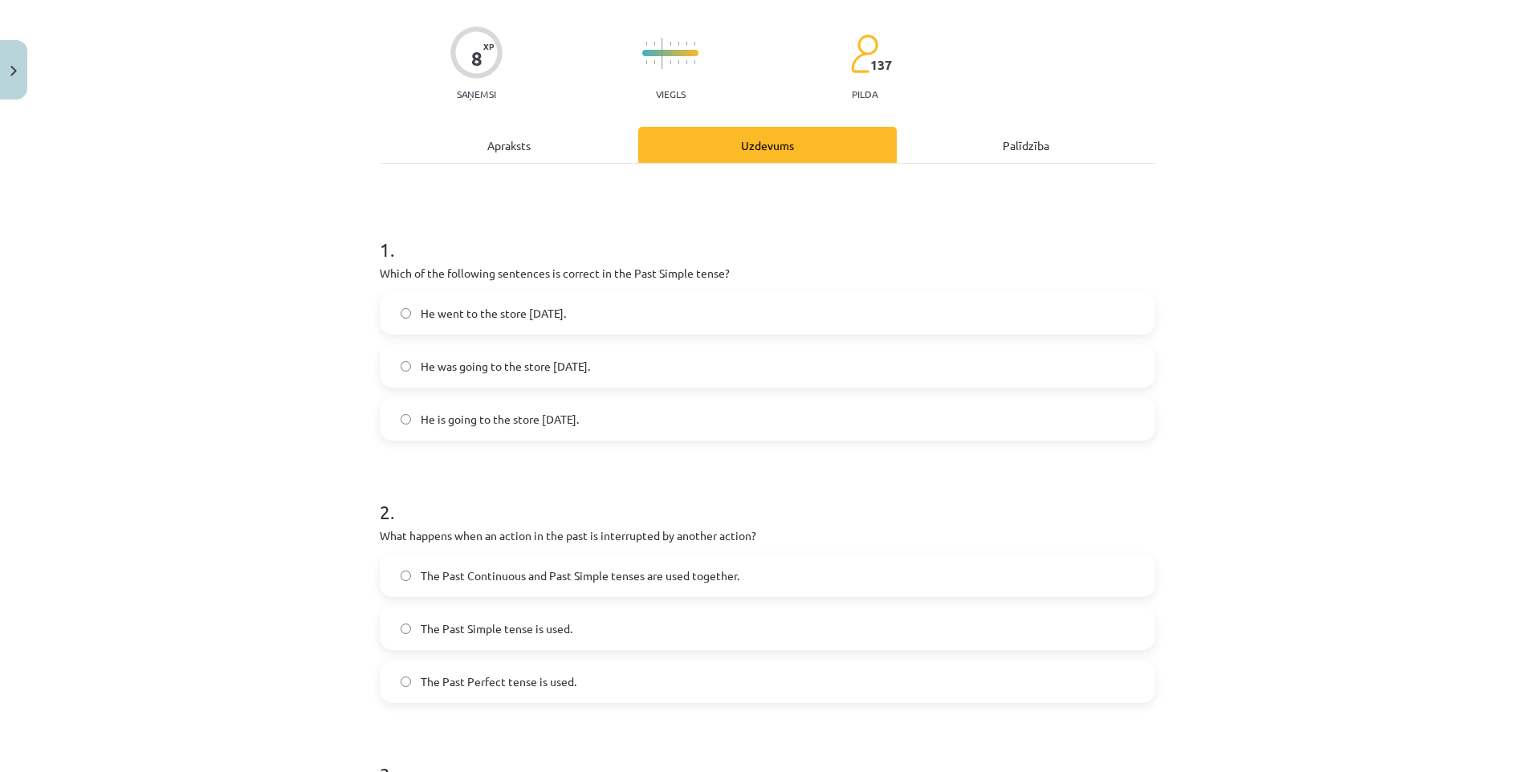
click at [557, 310] on span "He went to the store yesterday." at bounding box center [493, 313] width 145 height 17
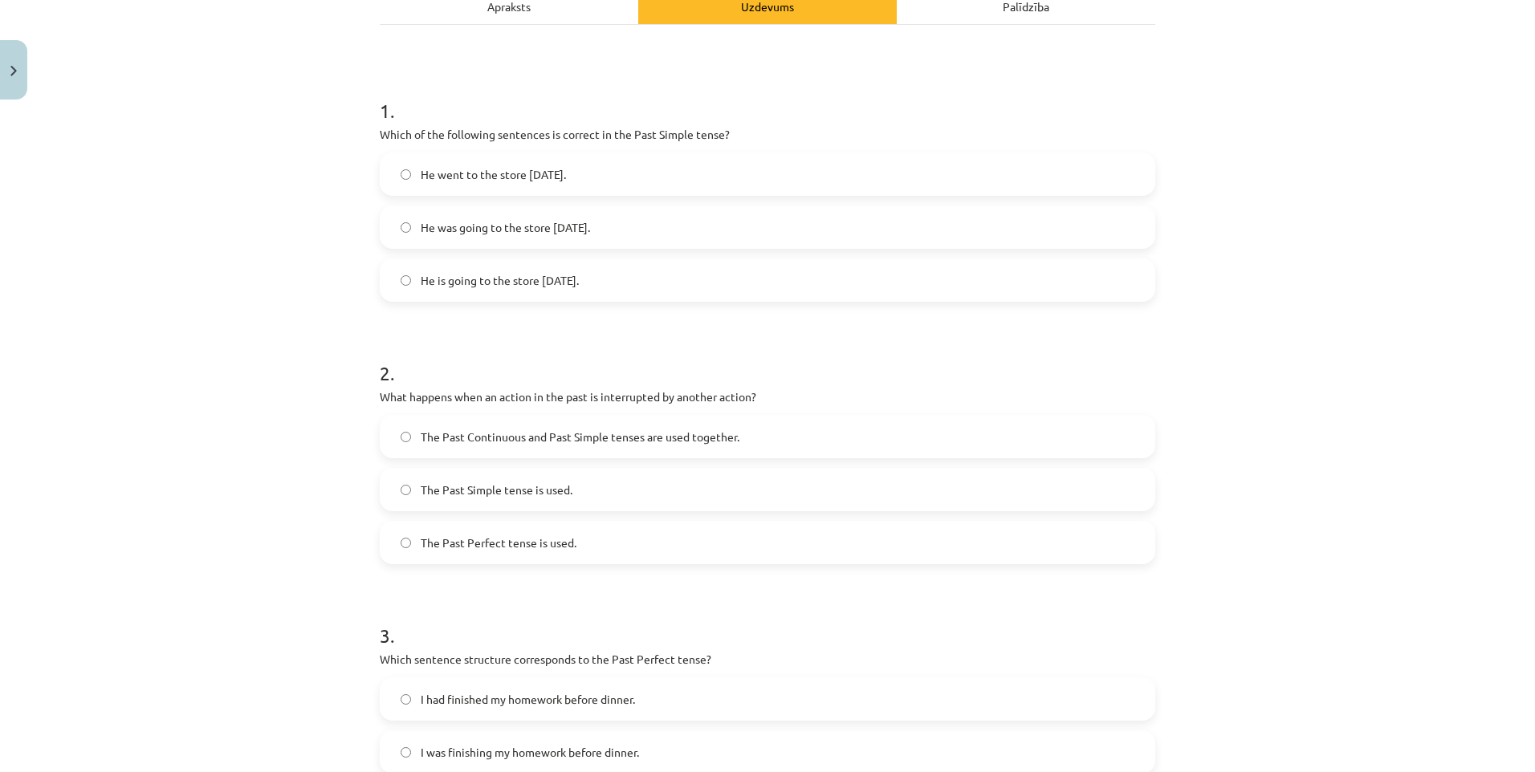
scroll to position [270, 0]
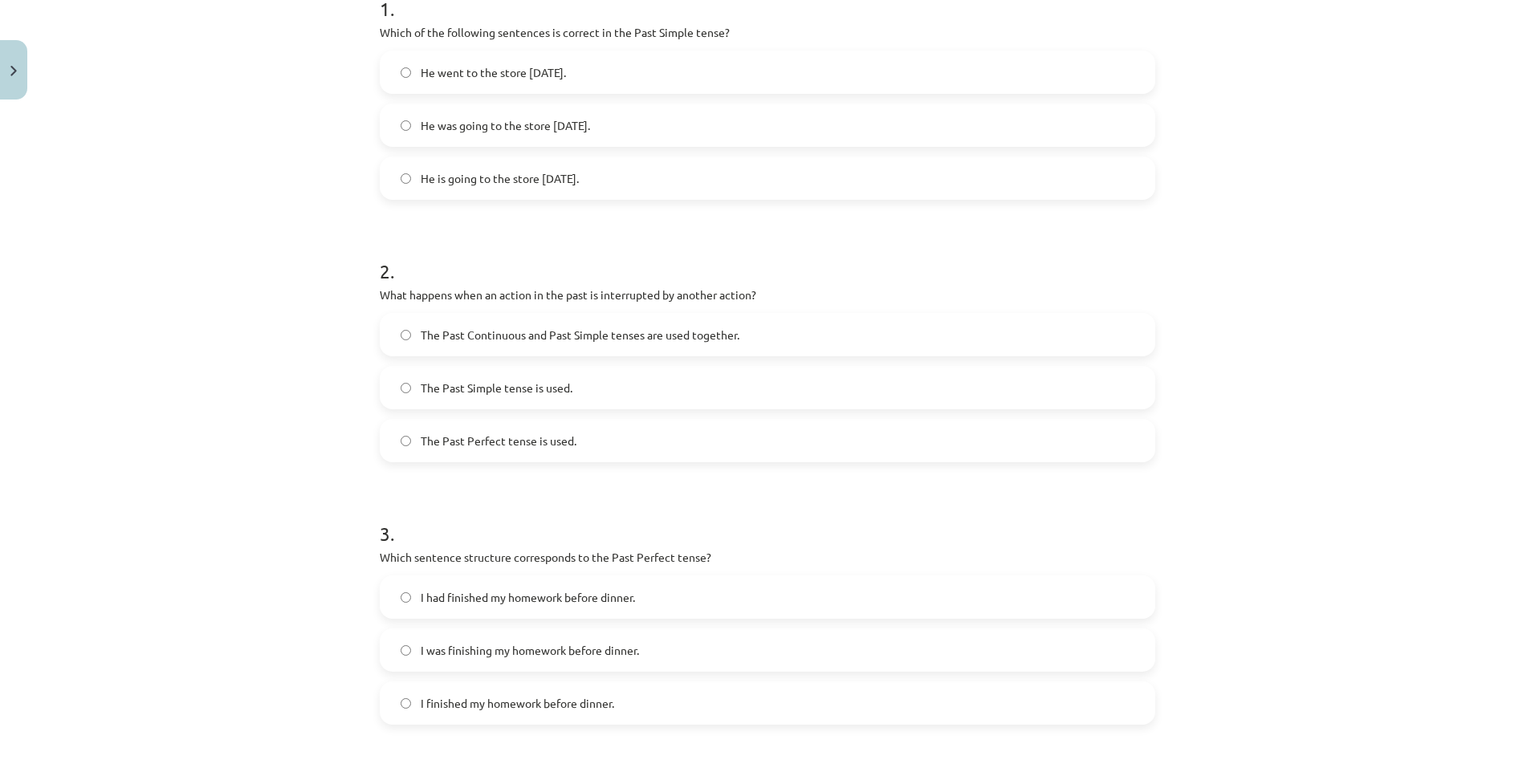
click at [548, 340] on span "The Past Continuous and Past Simple tenses are used together." at bounding box center [580, 335] width 319 height 17
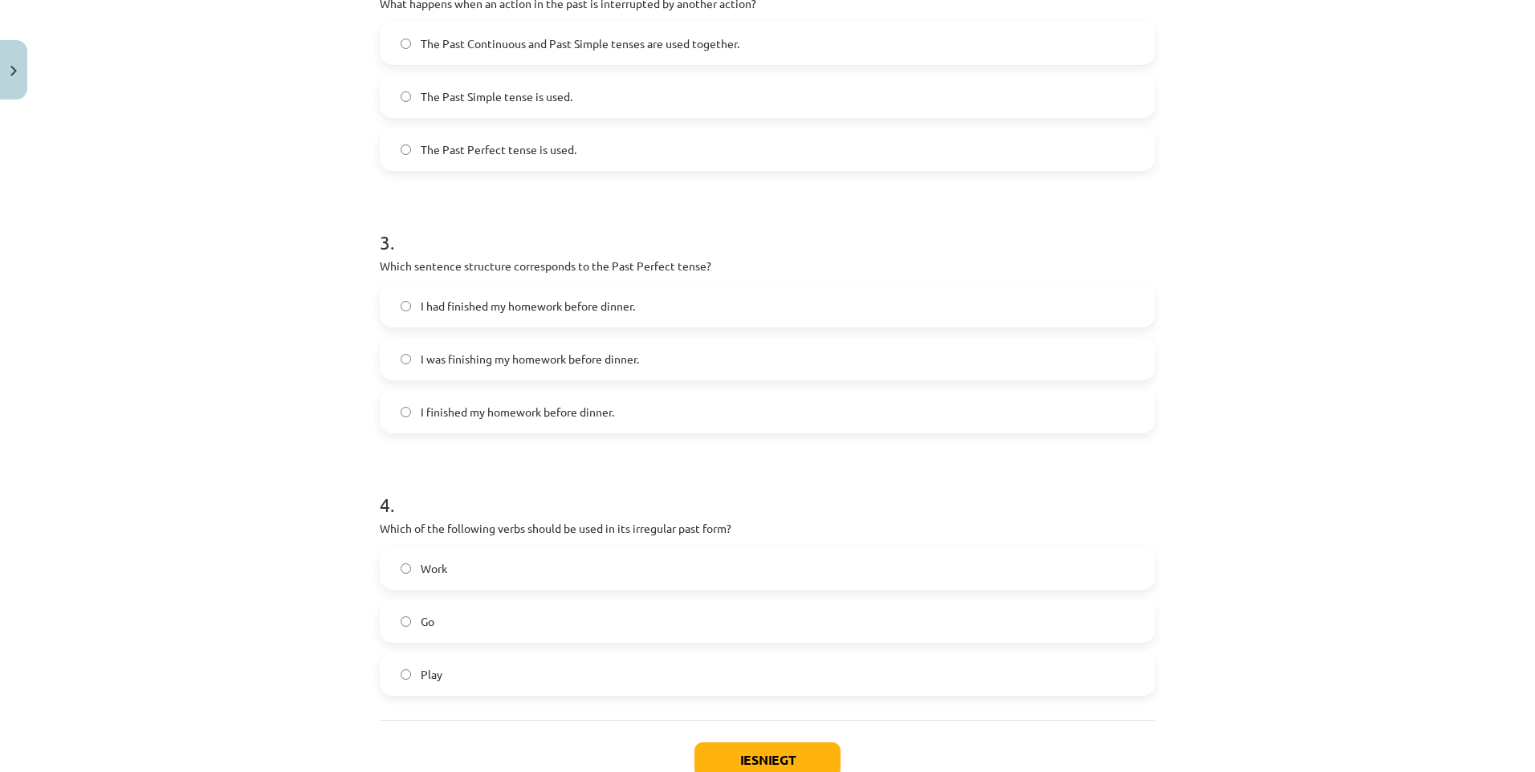
scroll to position [671, 0]
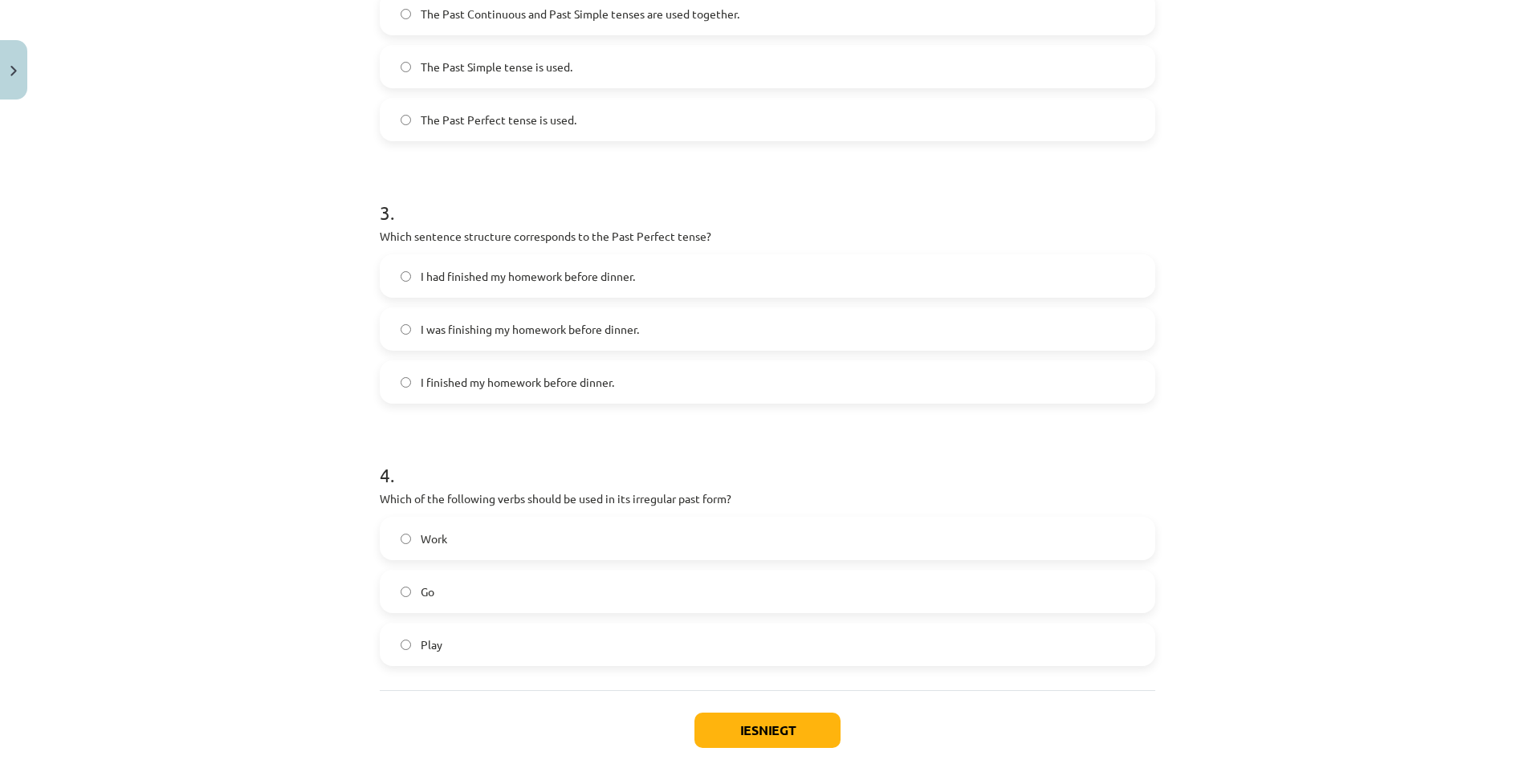
drag, startPoint x: 652, startPoint y: 319, endPoint x: 648, endPoint y: 302, distance: 18.1
click at [652, 320] on label "I was finishing my homework before dinner." at bounding box center [767, 329] width 772 height 40
click at [483, 273] on span "I had finished my homework before dinner." at bounding box center [528, 276] width 214 height 17
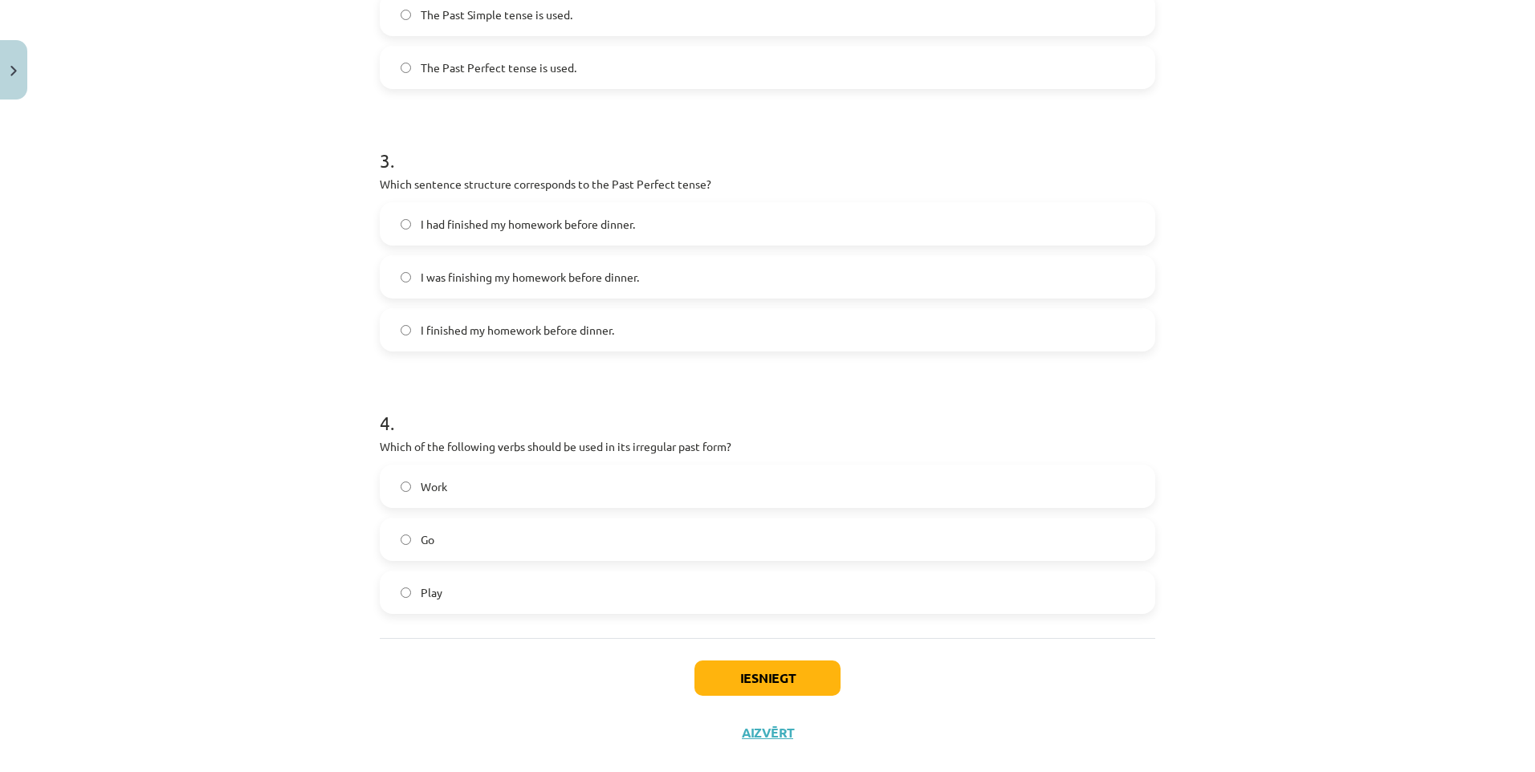
scroll to position [751, 0]
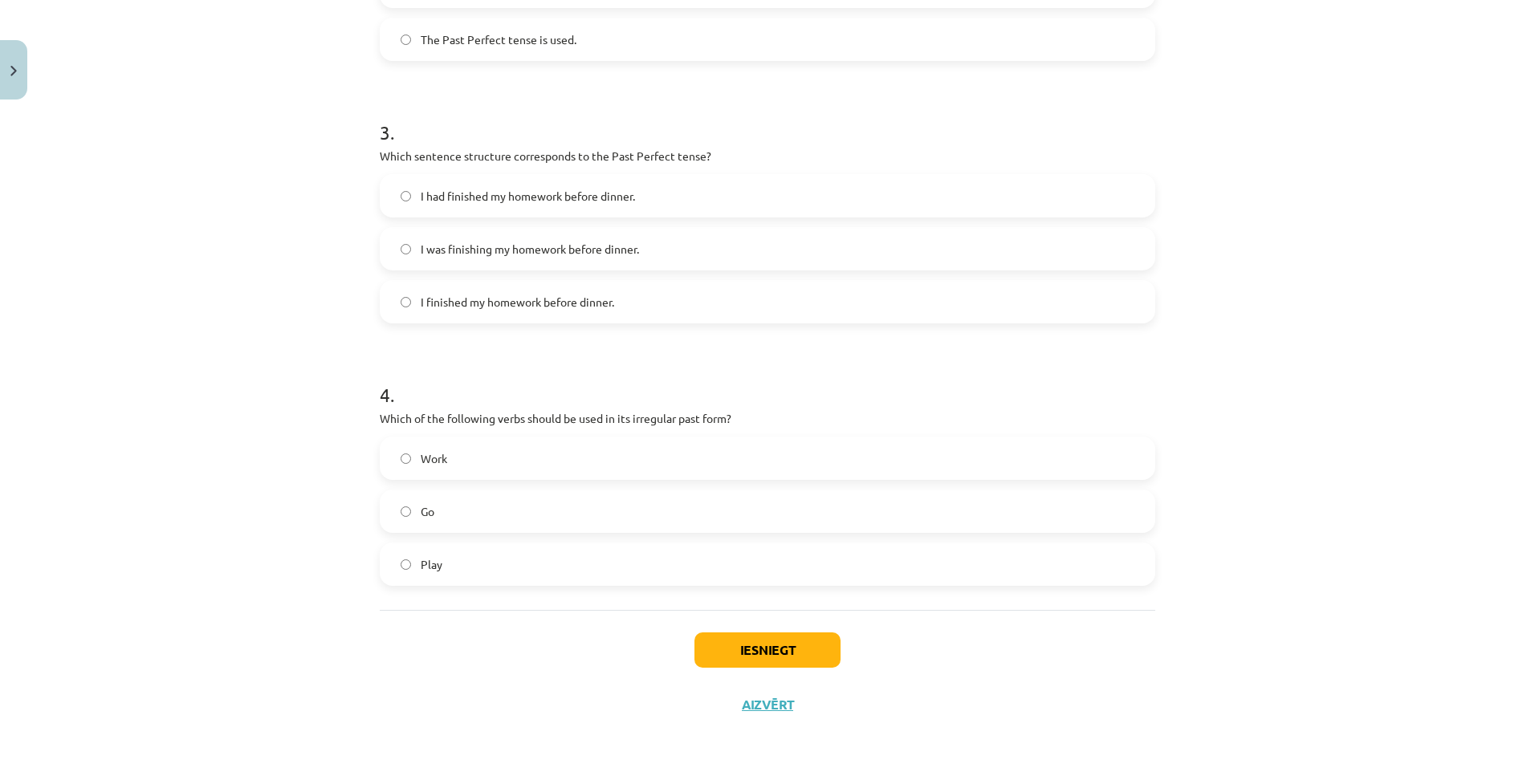
click at [506, 520] on label "Go" at bounding box center [767, 511] width 772 height 40
click at [798, 639] on button "Iesniegt" at bounding box center [767, 649] width 146 height 35
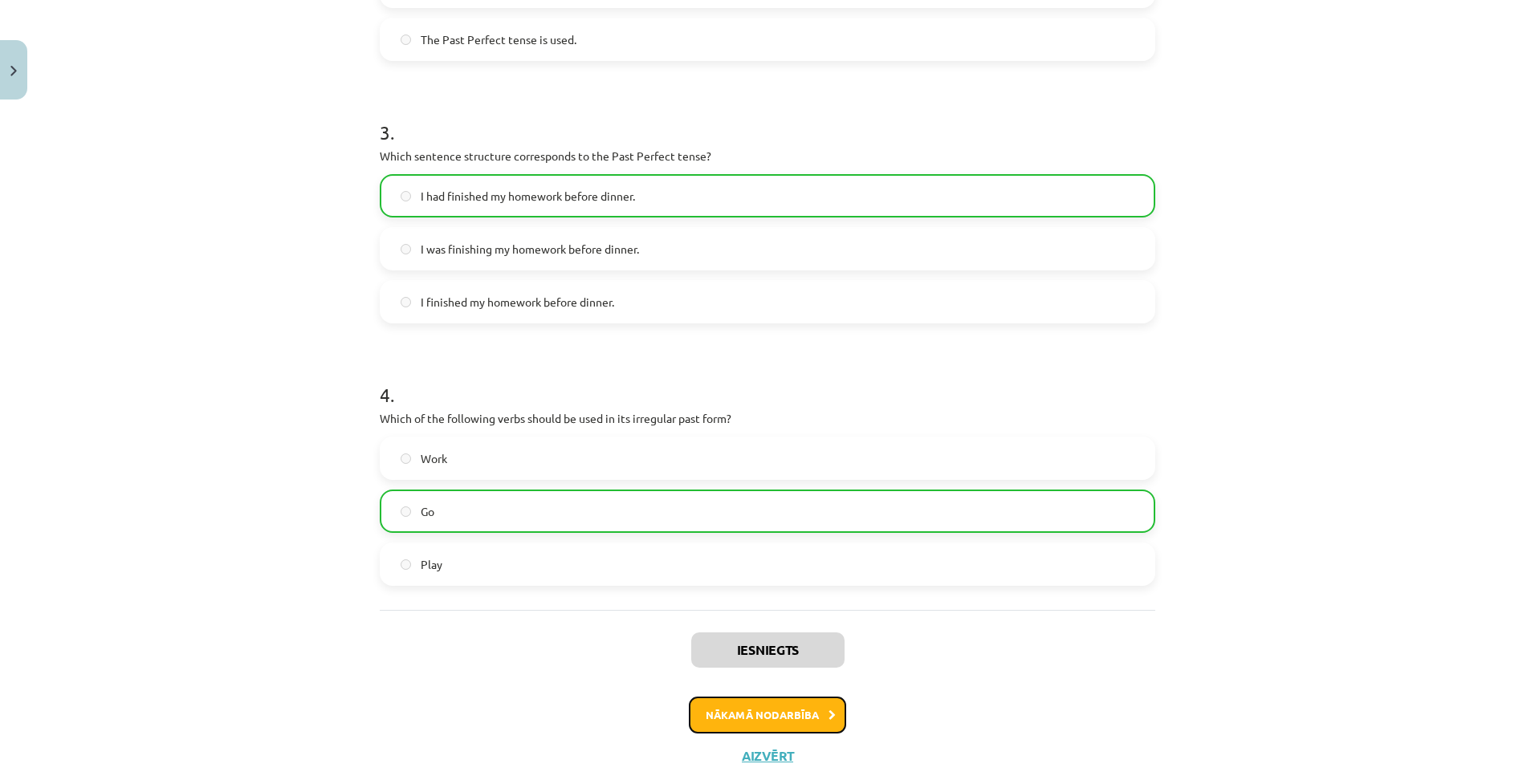
click at [791, 713] on button "Nākamā nodarbība" at bounding box center [767, 715] width 157 height 37
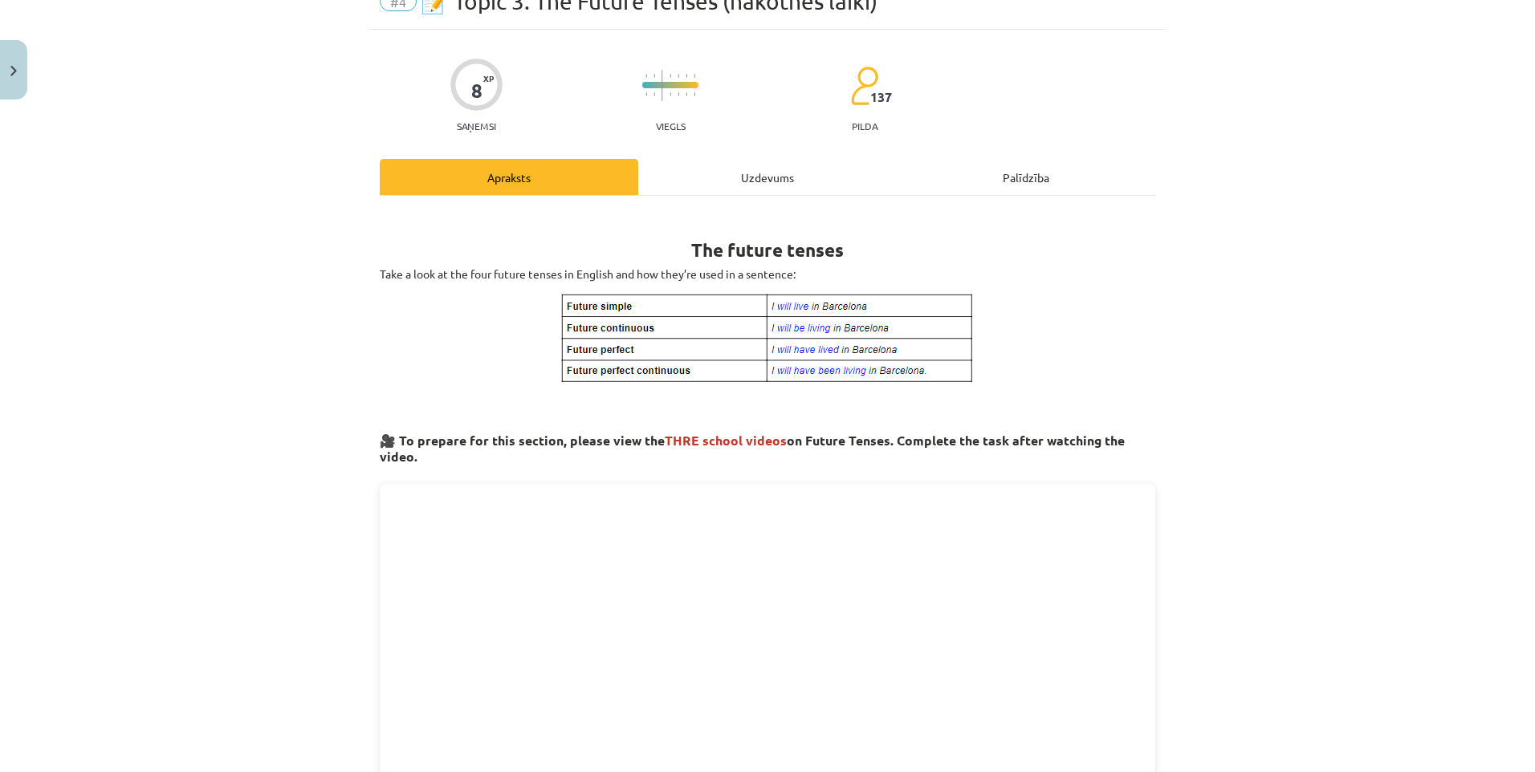
scroll to position [40, 0]
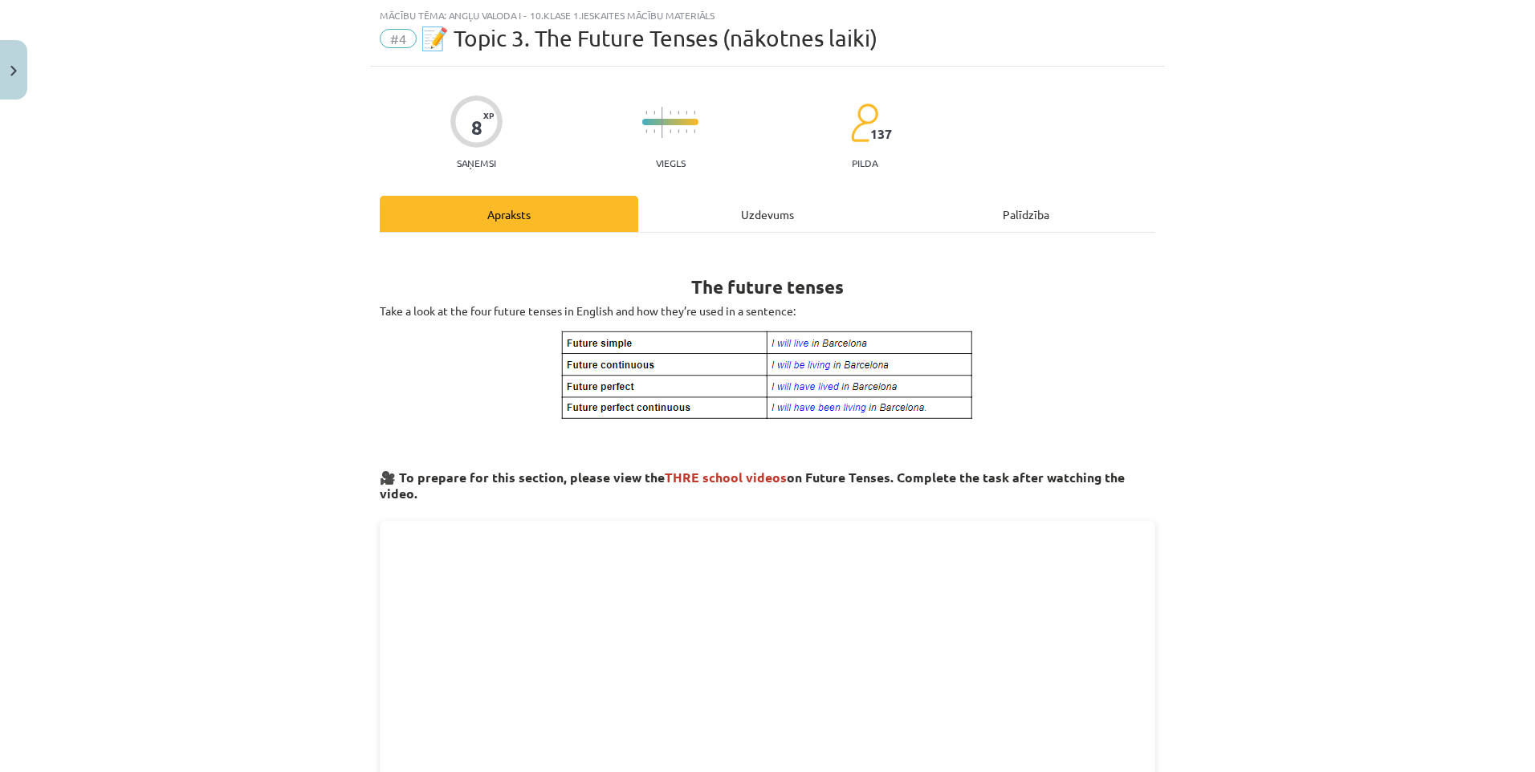
click at [738, 220] on div "Uzdevums" at bounding box center [767, 214] width 258 height 36
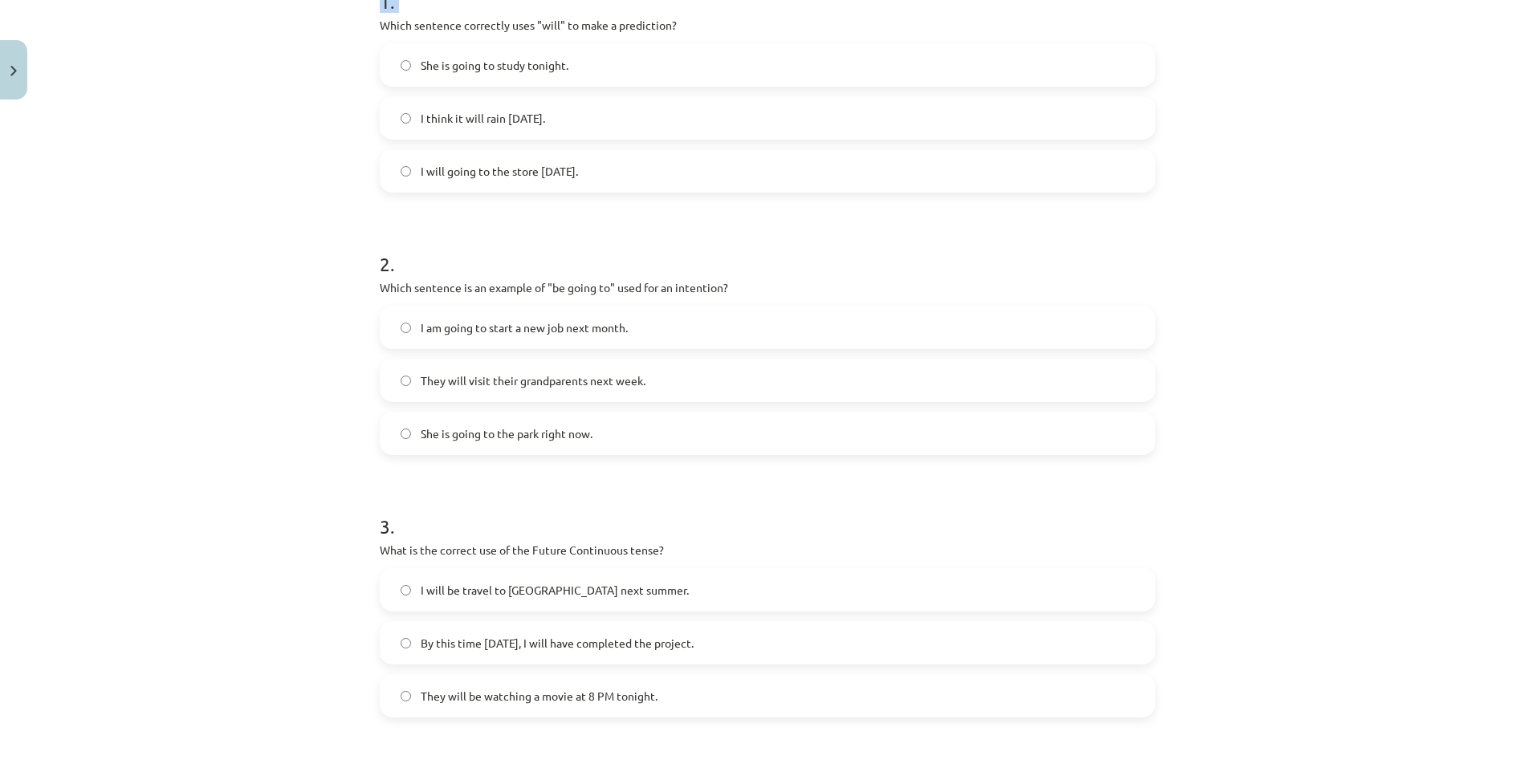
scroll to position [751, 0]
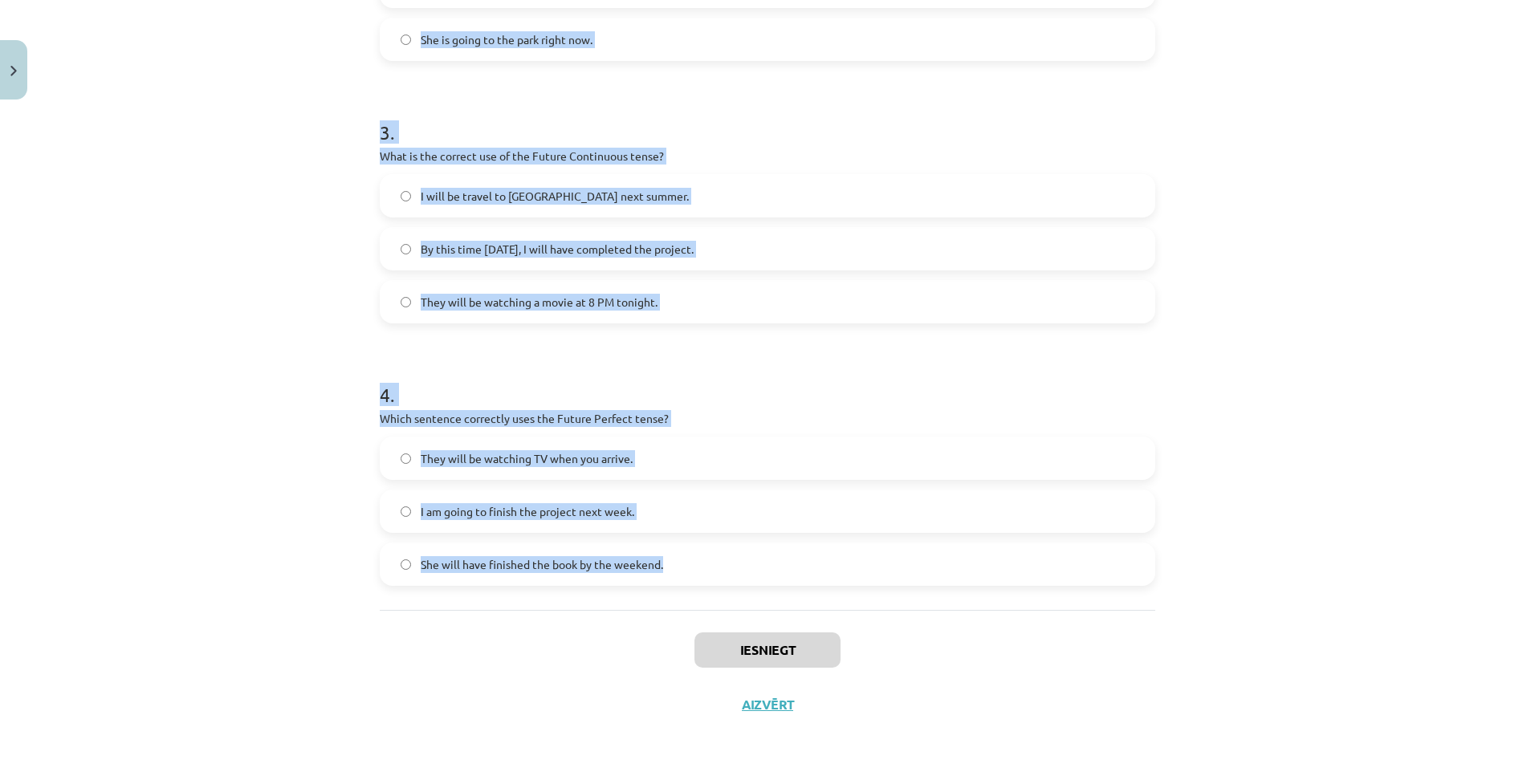
drag, startPoint x: 368, startPoint y: 340, endPoint x: 673, endPoint y: 582, distance: 389.1
click at [673, 582] on div "8 XP Saņemsi Viegls 137 pilda Apraksts Uzdevums Palīdzība 1 . Which sentence co…" at bounding box center [767, 44] width 795 height 1376
drag, startPoint x: 673, startPoint y: 582, endPoint x: 629, endPoint y: 566, distance: 46.2
copy form "Which sentence correctly uses "will" to make a prediction? She is going to stud…"
click at [248, 323] on div "Mācību tēma: Angļu valoda i - 10.klase 1.ieskaites mācību materiāls #4 📝 Topic …" at bounding box center [767, 386] width 1535 height 772
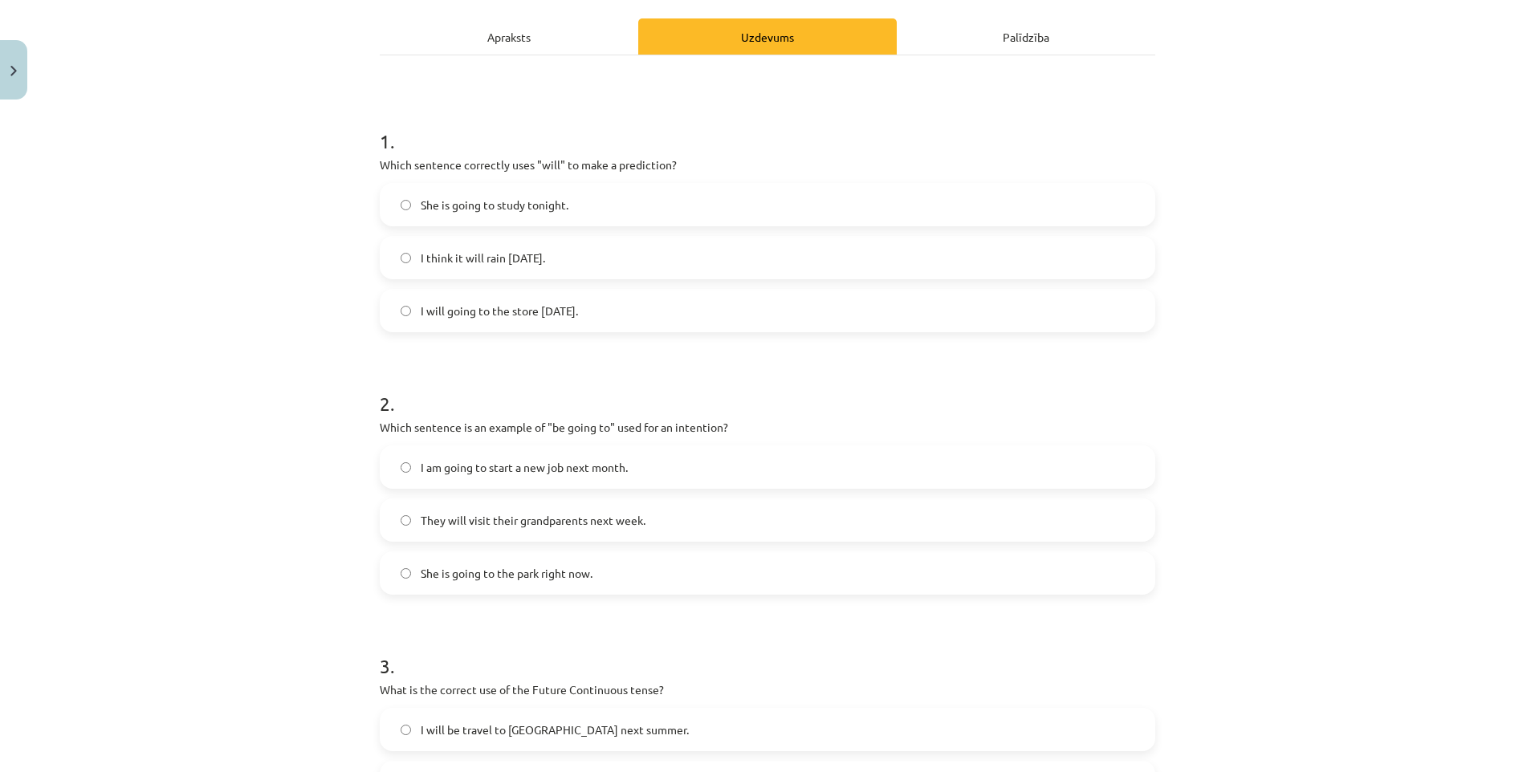
scroll to position [189, 0]
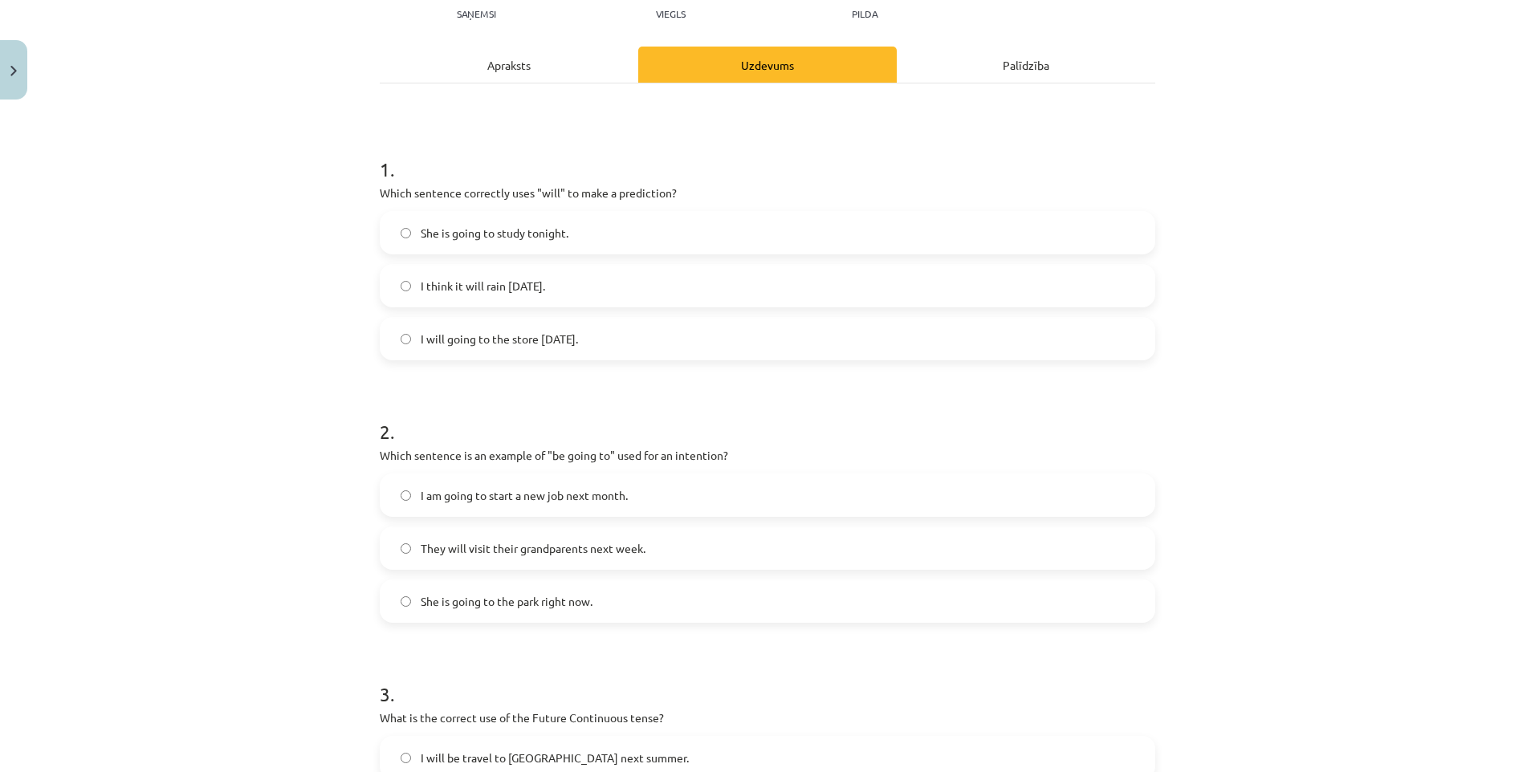
click at [555, 282] on label "I think it will rain tomorrow." at bounding box center [767, 286] width 772 height 40
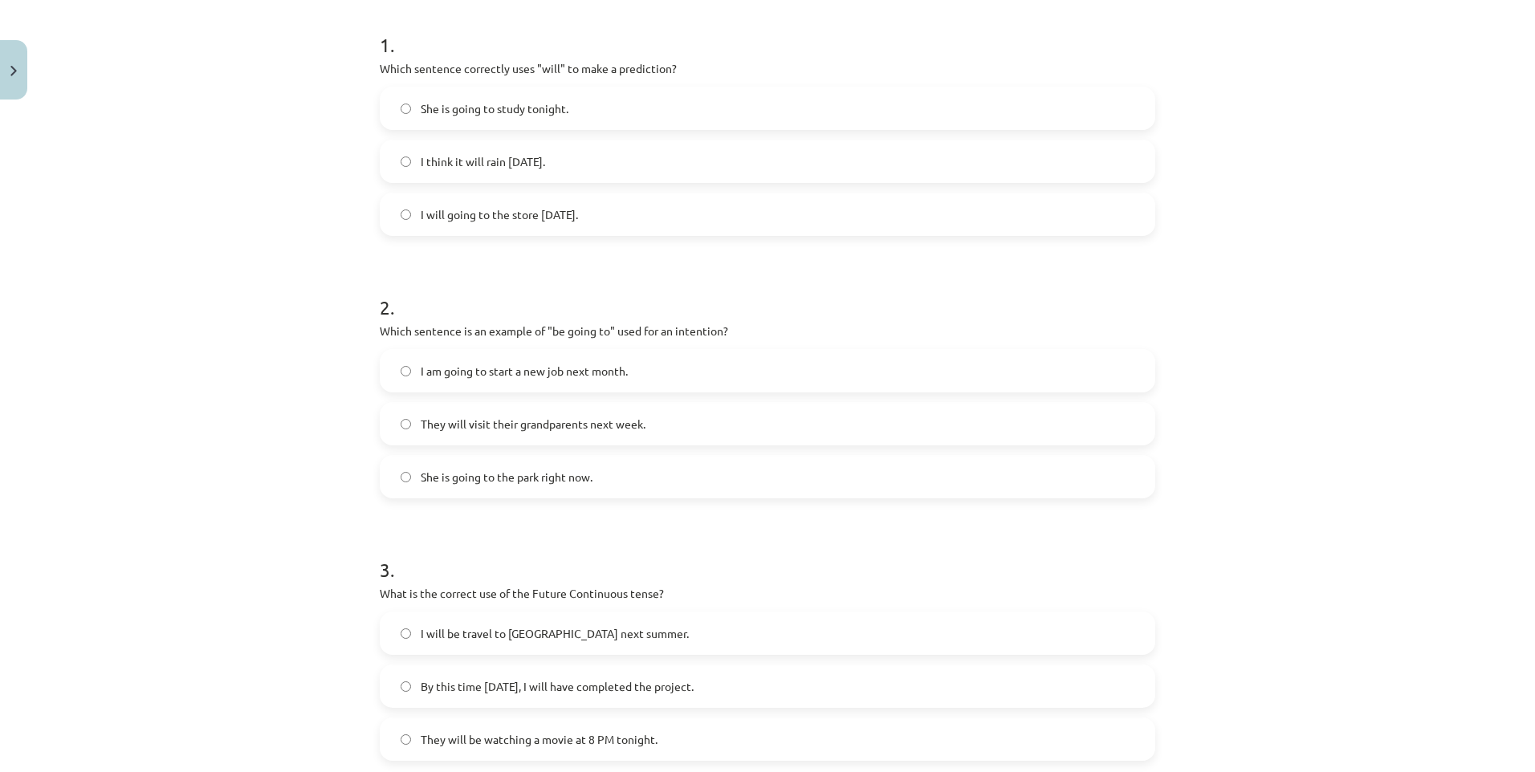
scroll to position [430, 0]
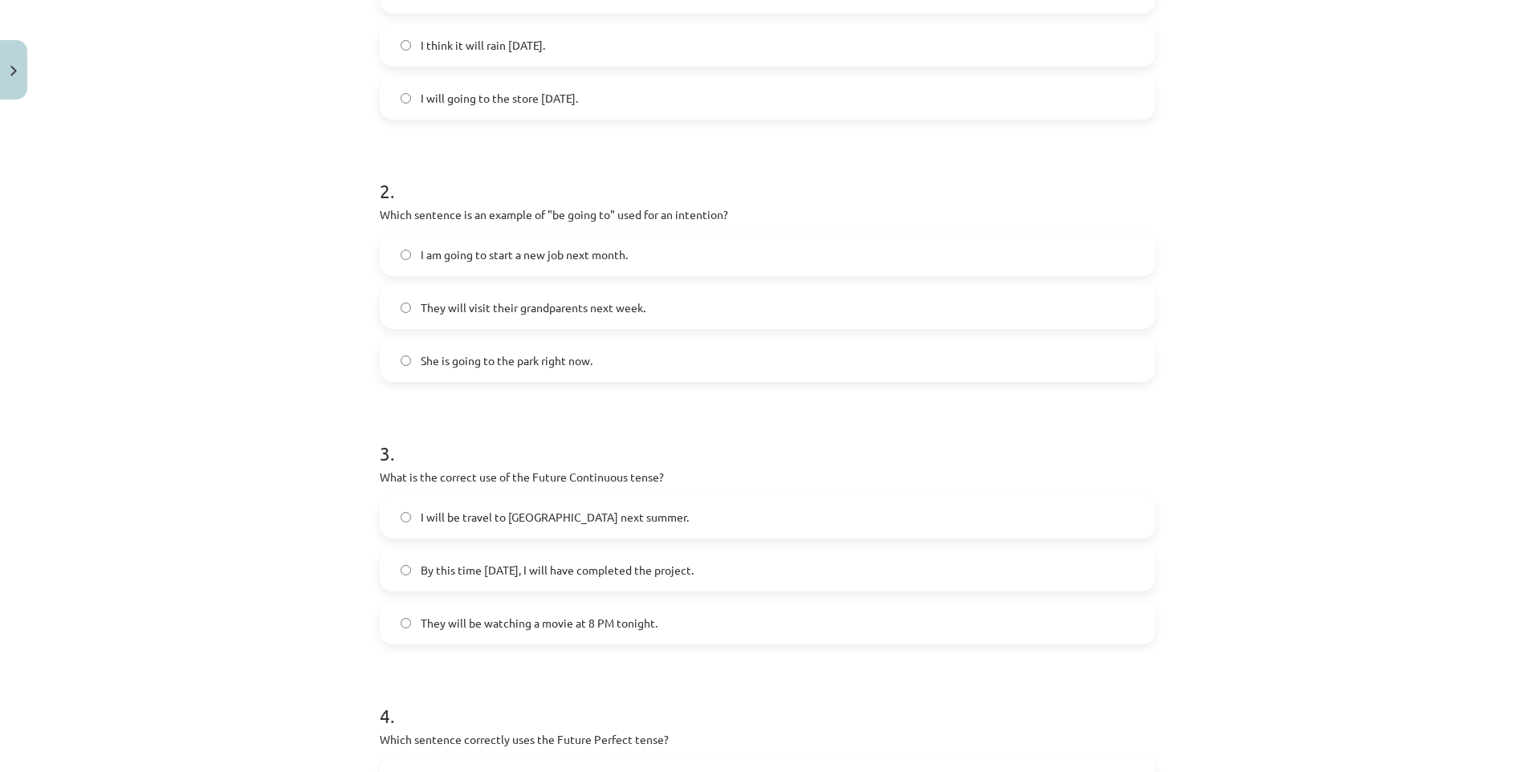
click at [610, 266] on label "I am going to start a new job next month." at bounding box center [767, 254] width 772 height 40
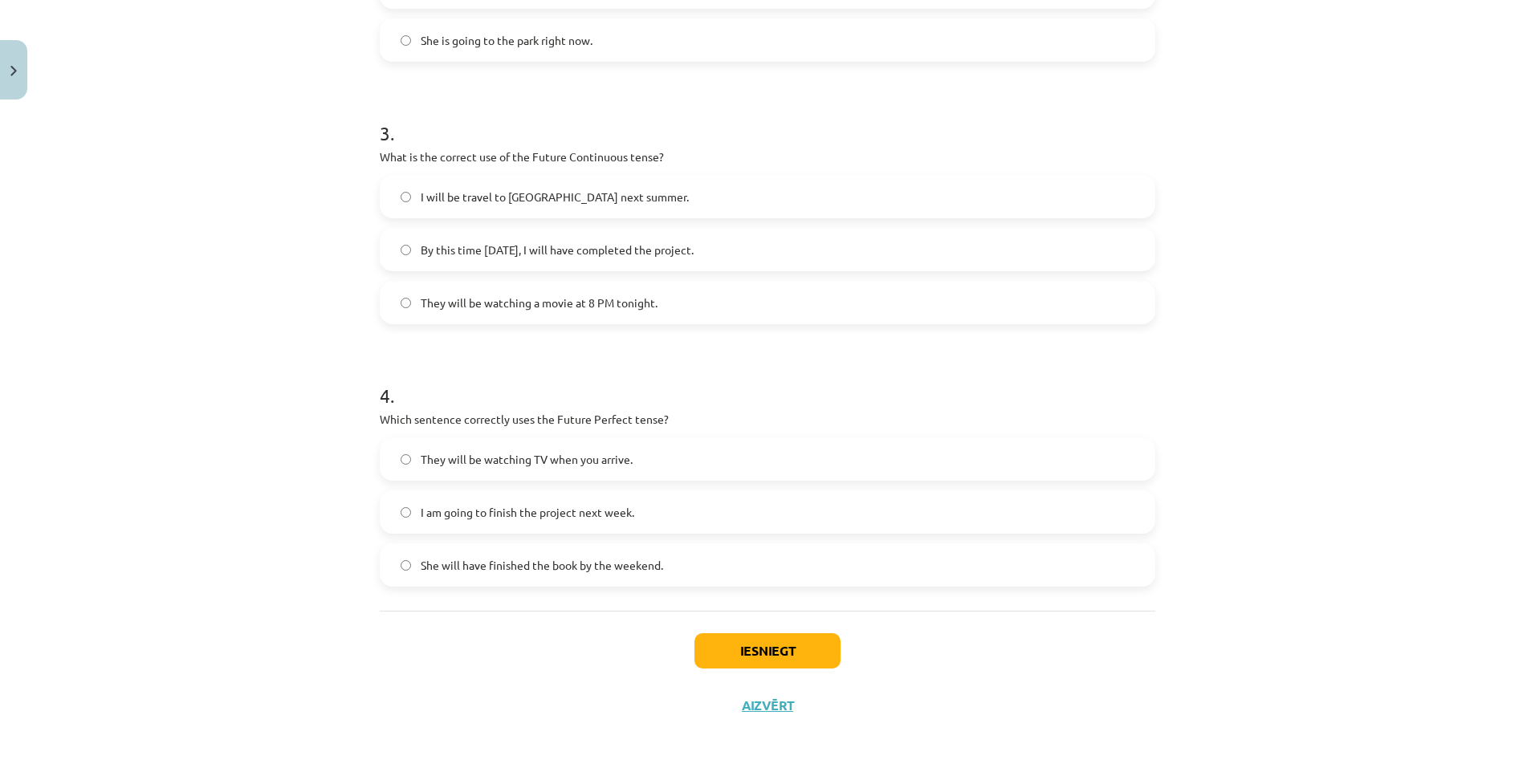
scroll to position [751, 0]
click at [555, 291] on label "They will be watching a movie at 8 PM tonight." at bounding box center [767, 302] width 772 height 40
click at [583, 569] on span "She will have finished the book by the weekend." at bounding box center [542, 564] width 242 height 17
click at [799, 644] on button "Iesniegt" at bounding box center [767, 649] width 146 height 35
click at [765, 656] on button "Iesniegt" at bounding box center [767, 649] width 146 height 35
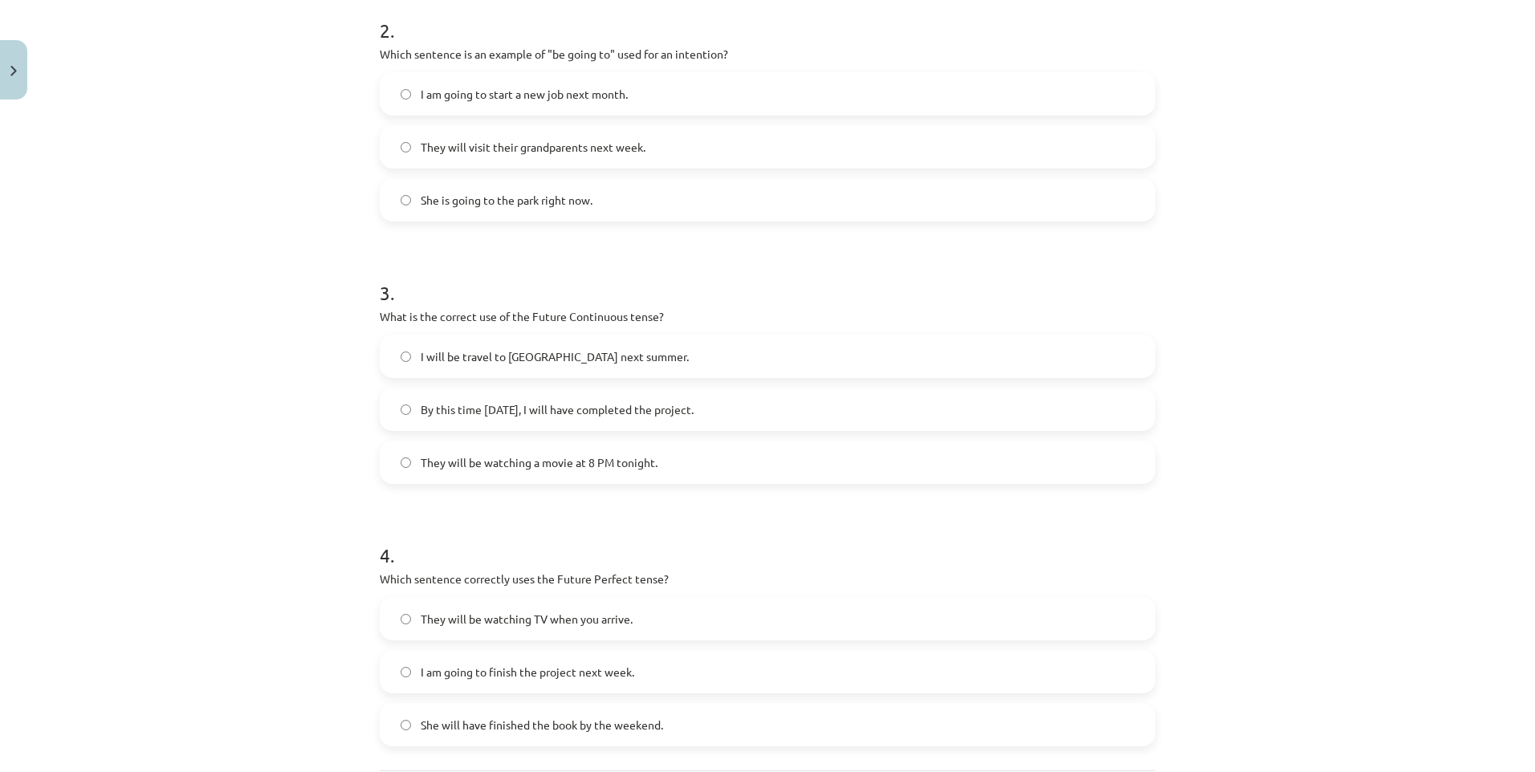
scroll to position [671, 0]
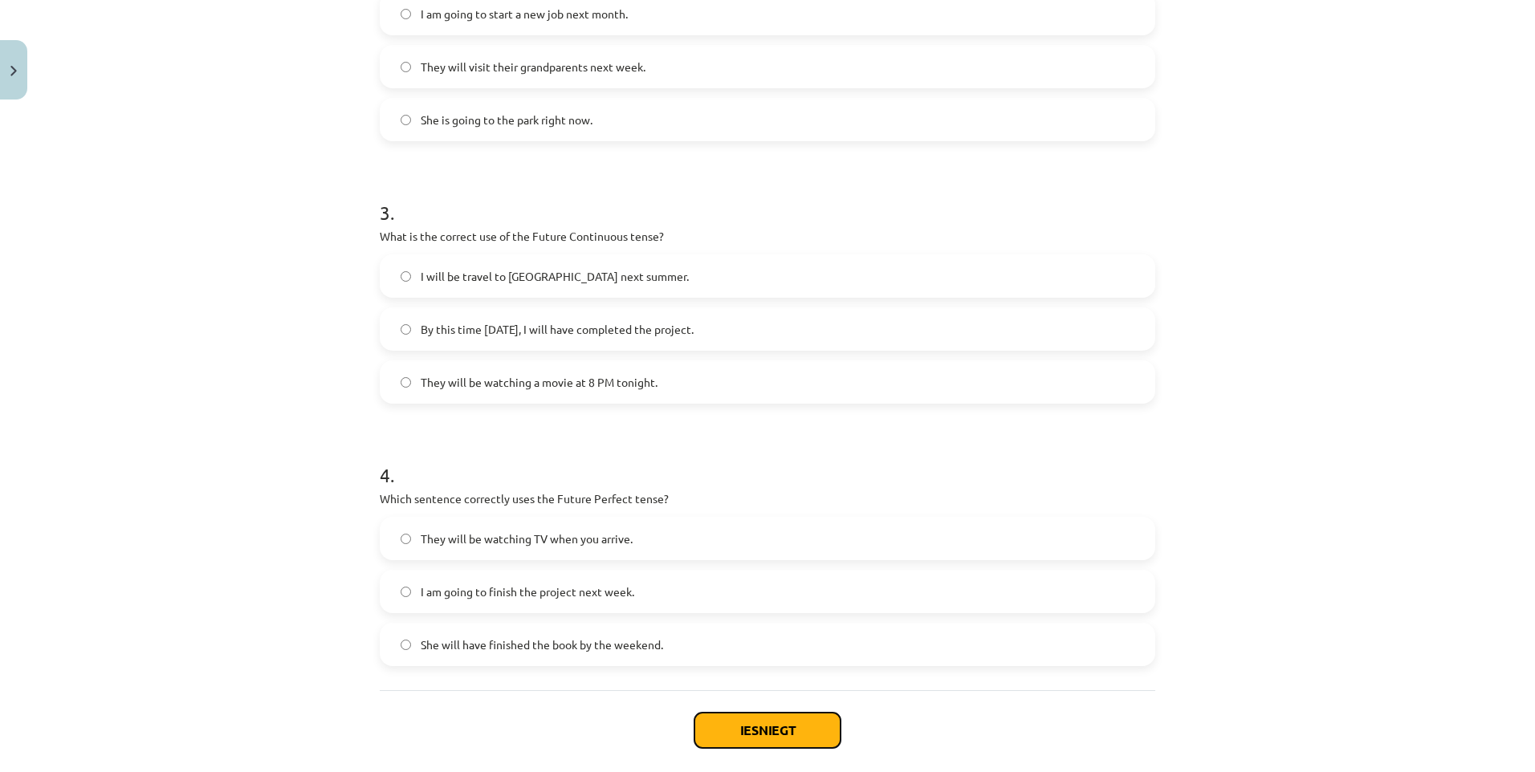
click at [777, 727] on button "Iesniegt" at bounding box center [767, 730] width 146 height 35
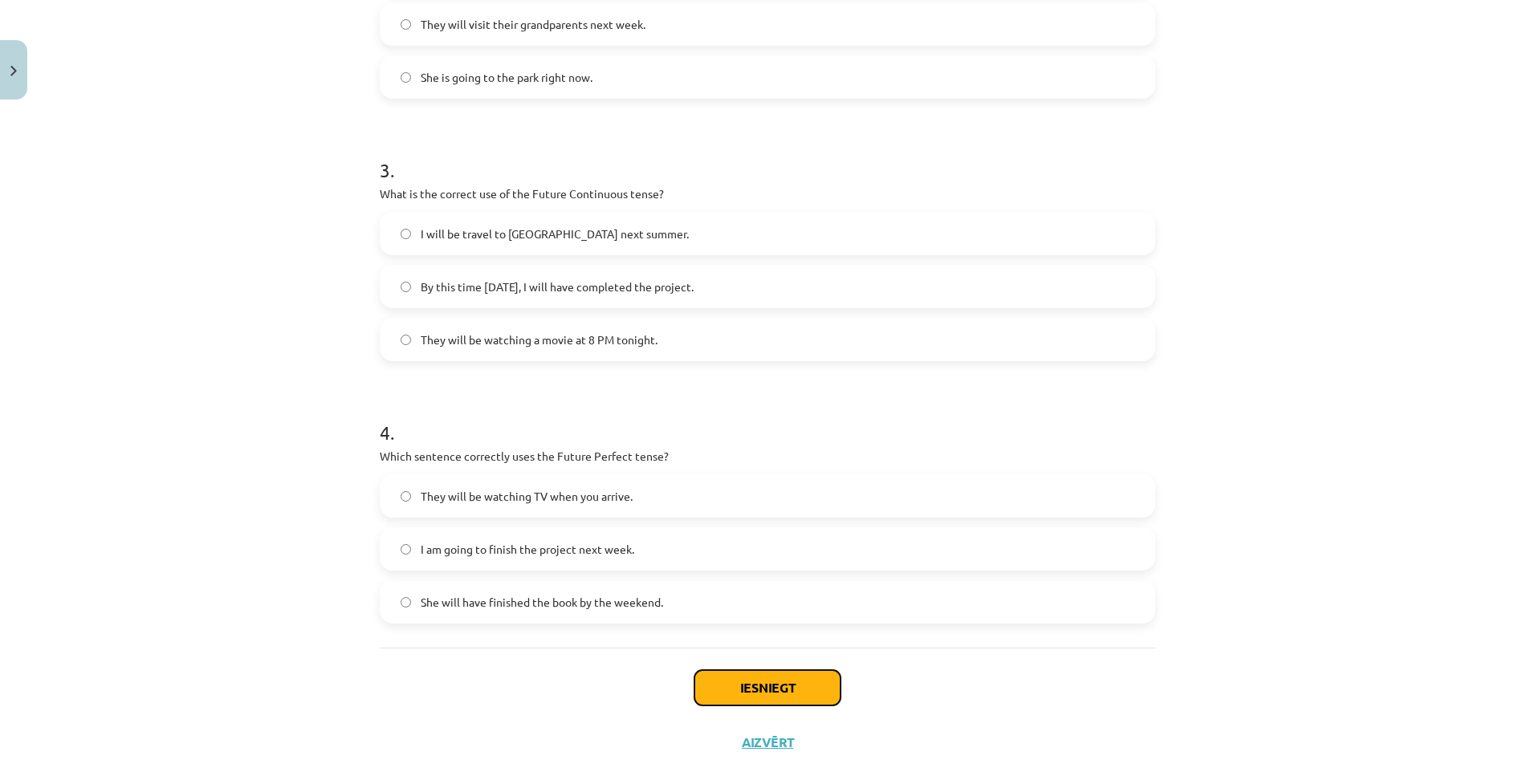
scroll to position [751, 0]
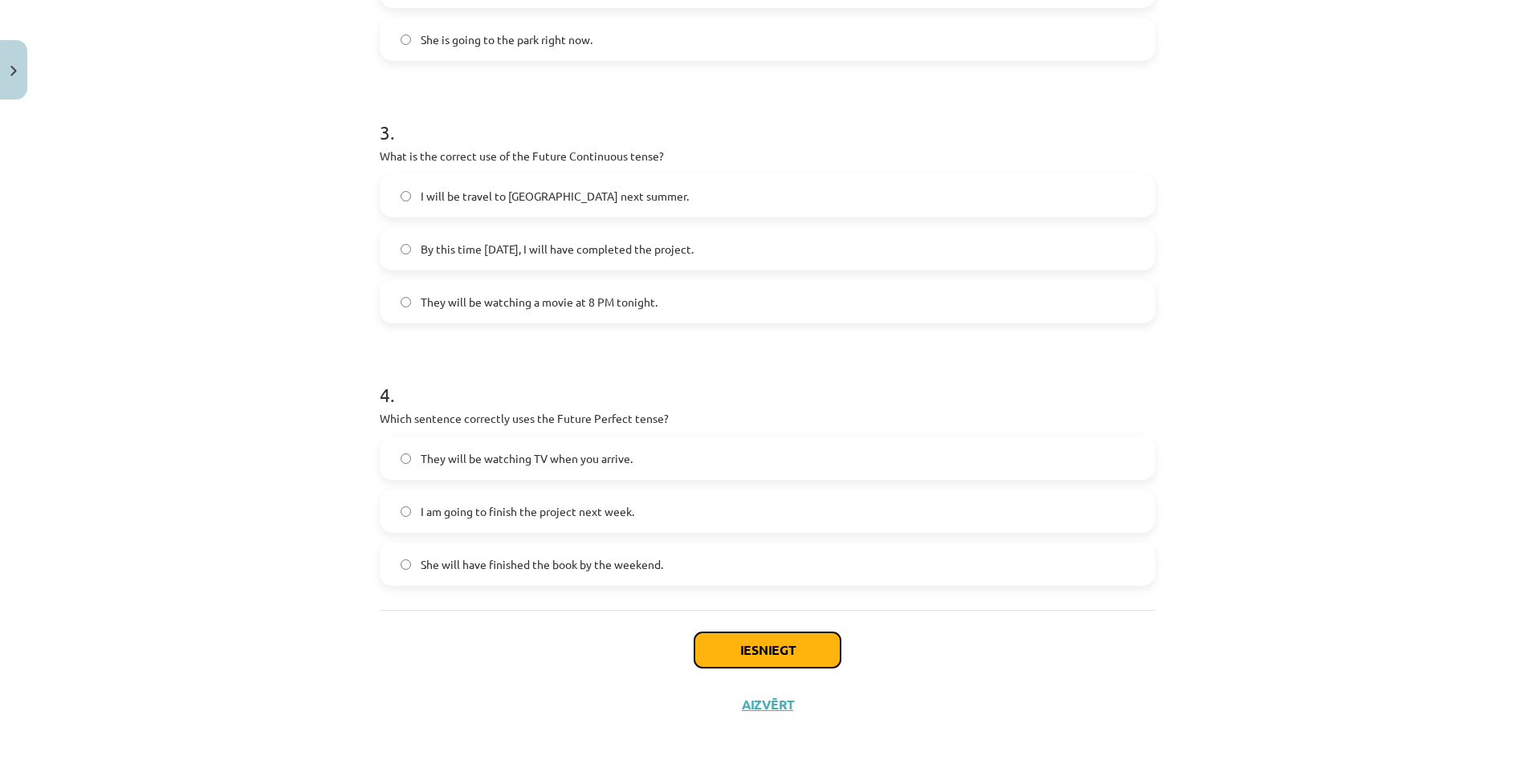
click at [790, 656] on button "Iesniegt" at bounding box center [767, 649] width 146 height 35
click at [814, 657] on button "Iesniegt" at bounding box center [767, 649] width 146 height 35
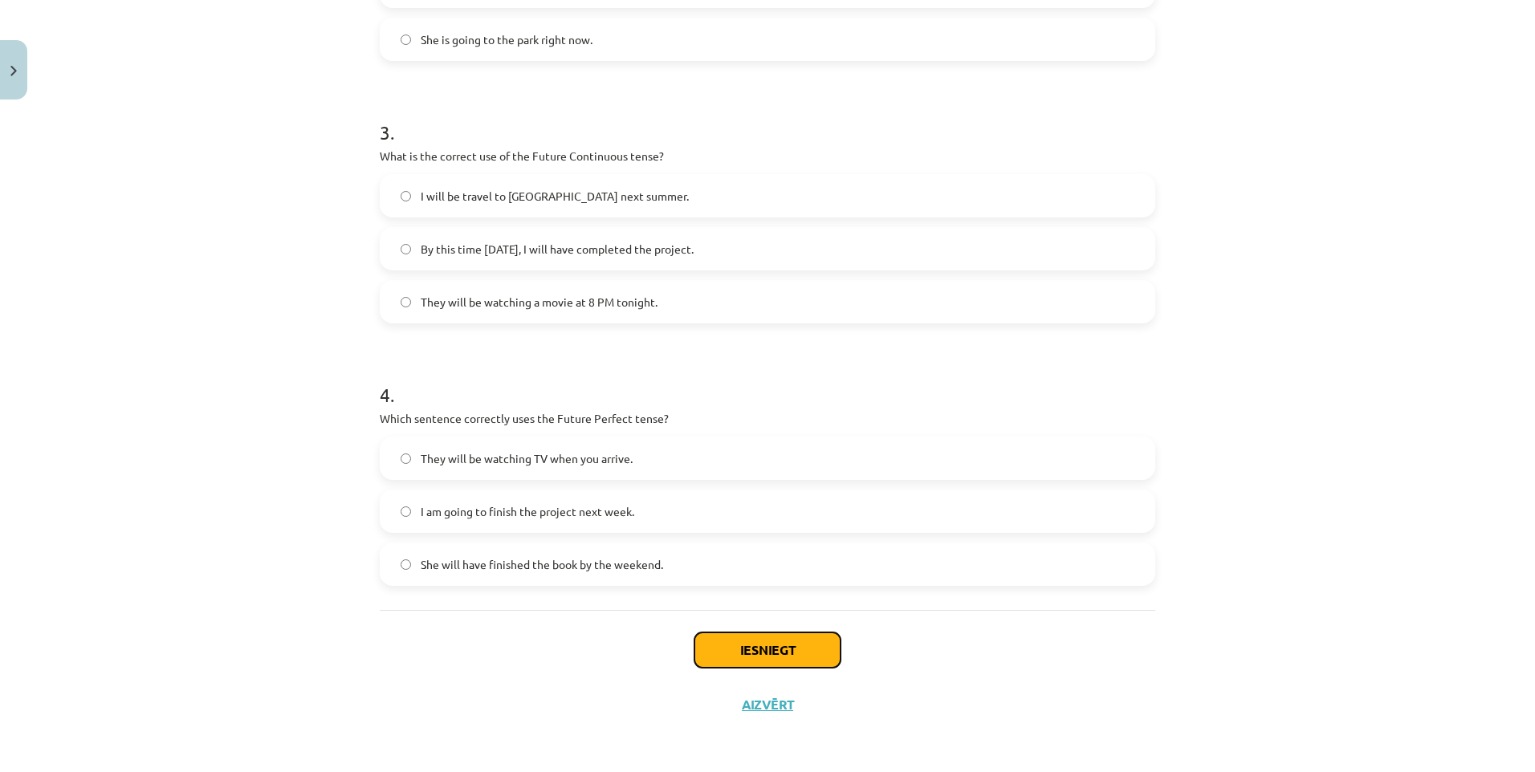
click at [814, 657] on button "Iesniegt" at bounding box center [767, 649] width 146 height 35
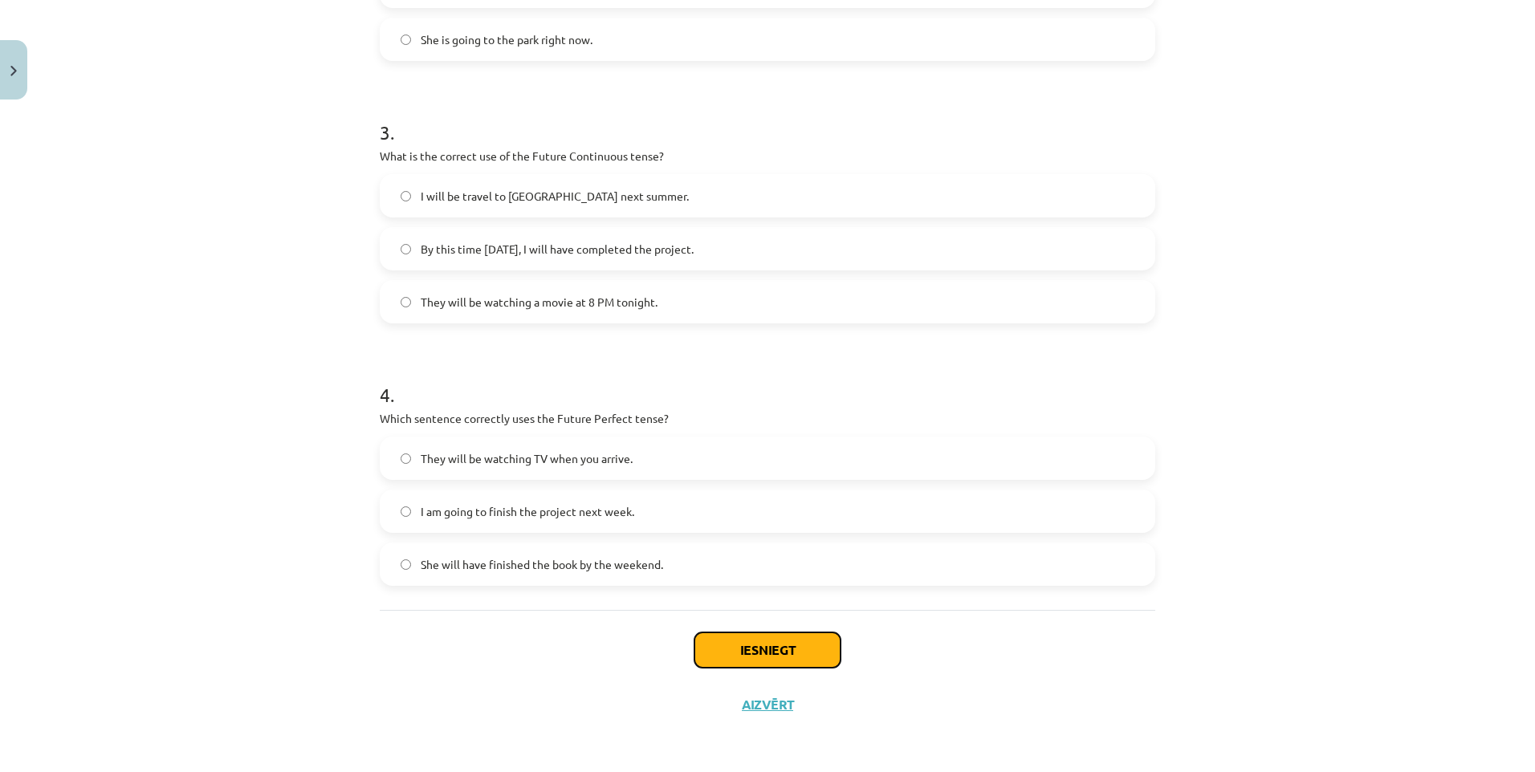
click at [814, 657] on button "Iesniegt" at bounding box center [767, 649] width 146 height 35
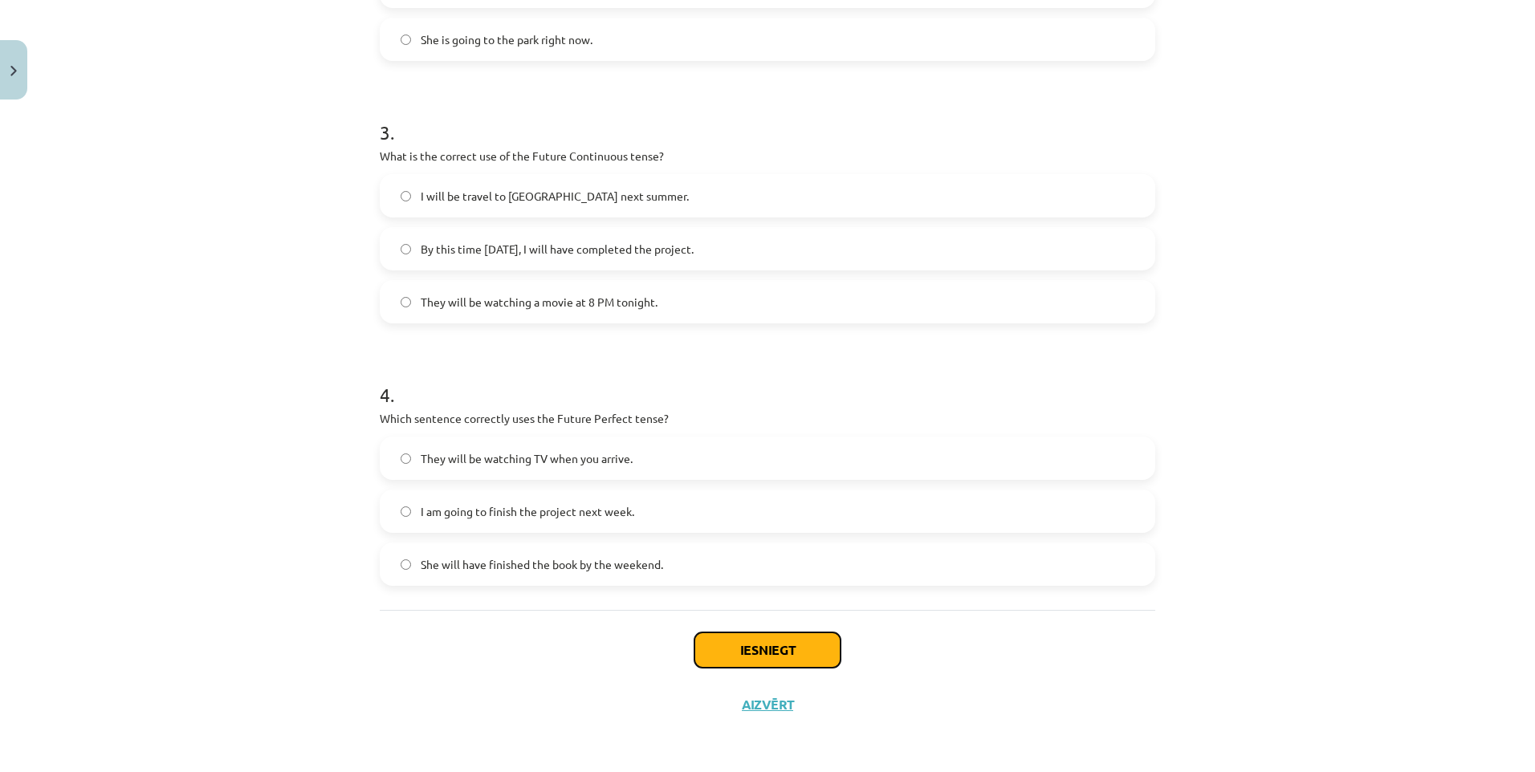
click at [814, 657] on button "Iesniegt" at bounding box center [767, 649] width 146 height 35
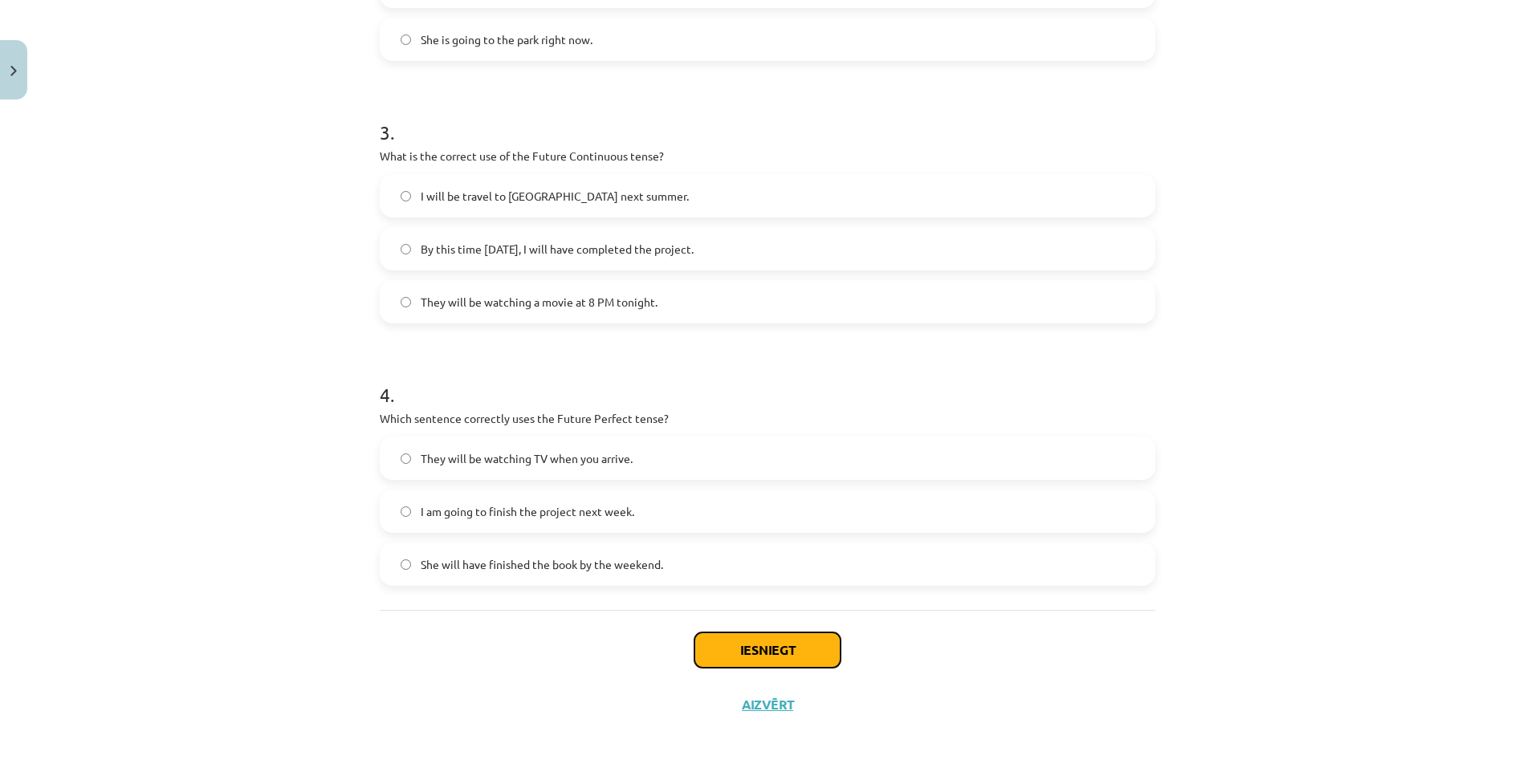
click at [814, 657] on button "Iesniegt" at bounding box center [767, 649] width 146 height 35
click at [534, 563] on span "She will have finished the book by the weekend." at bounding box center [542, 564] width 242 height 17
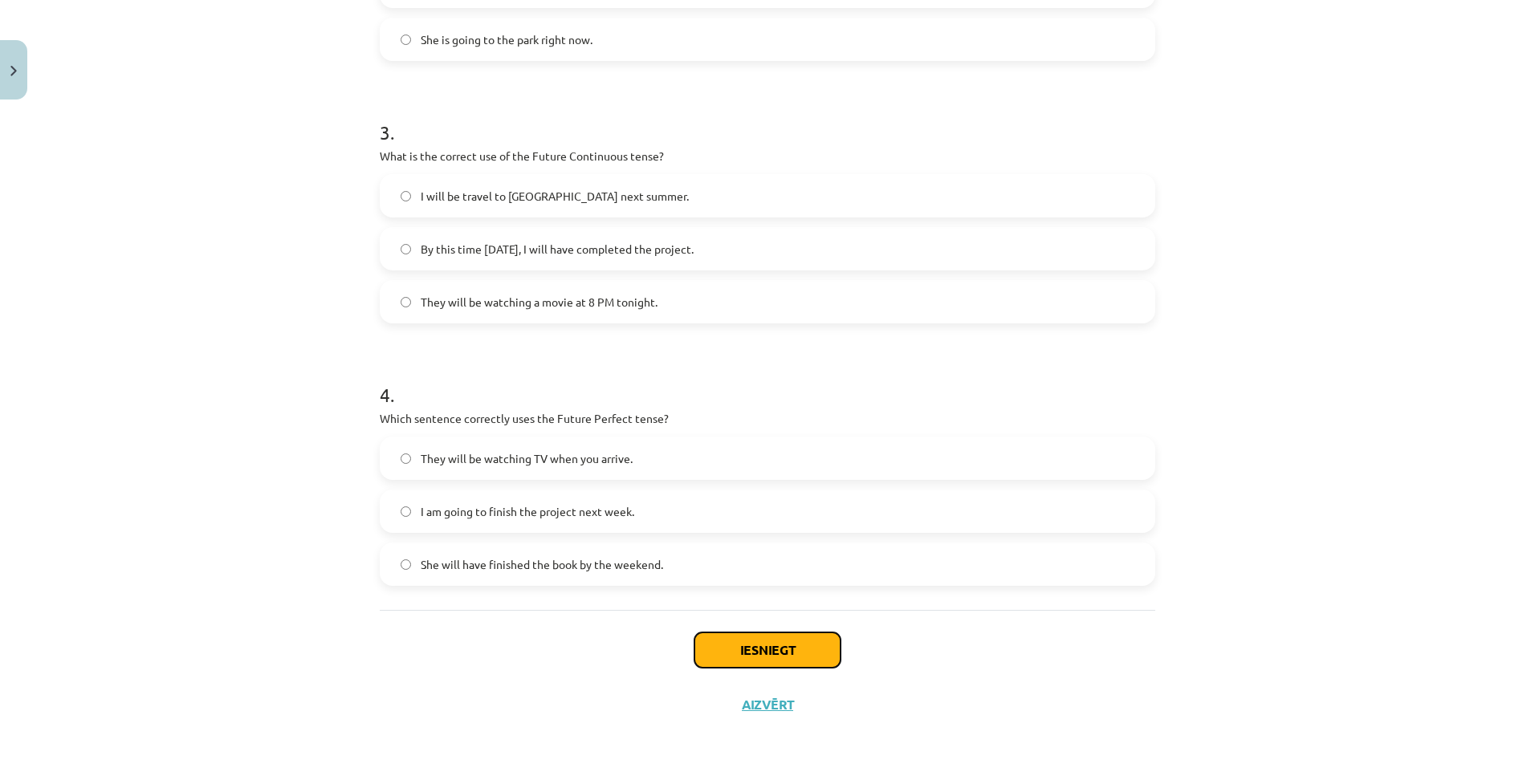
click at [746, 644] on button "Iesniegt" at bounding box center [767, 649] width 146 height 35
click at [774, 652] on button "Iesniegt" at bounding box center [767, 649] width 146 height 35
